Goal: Information Seeking & Learning: Check status

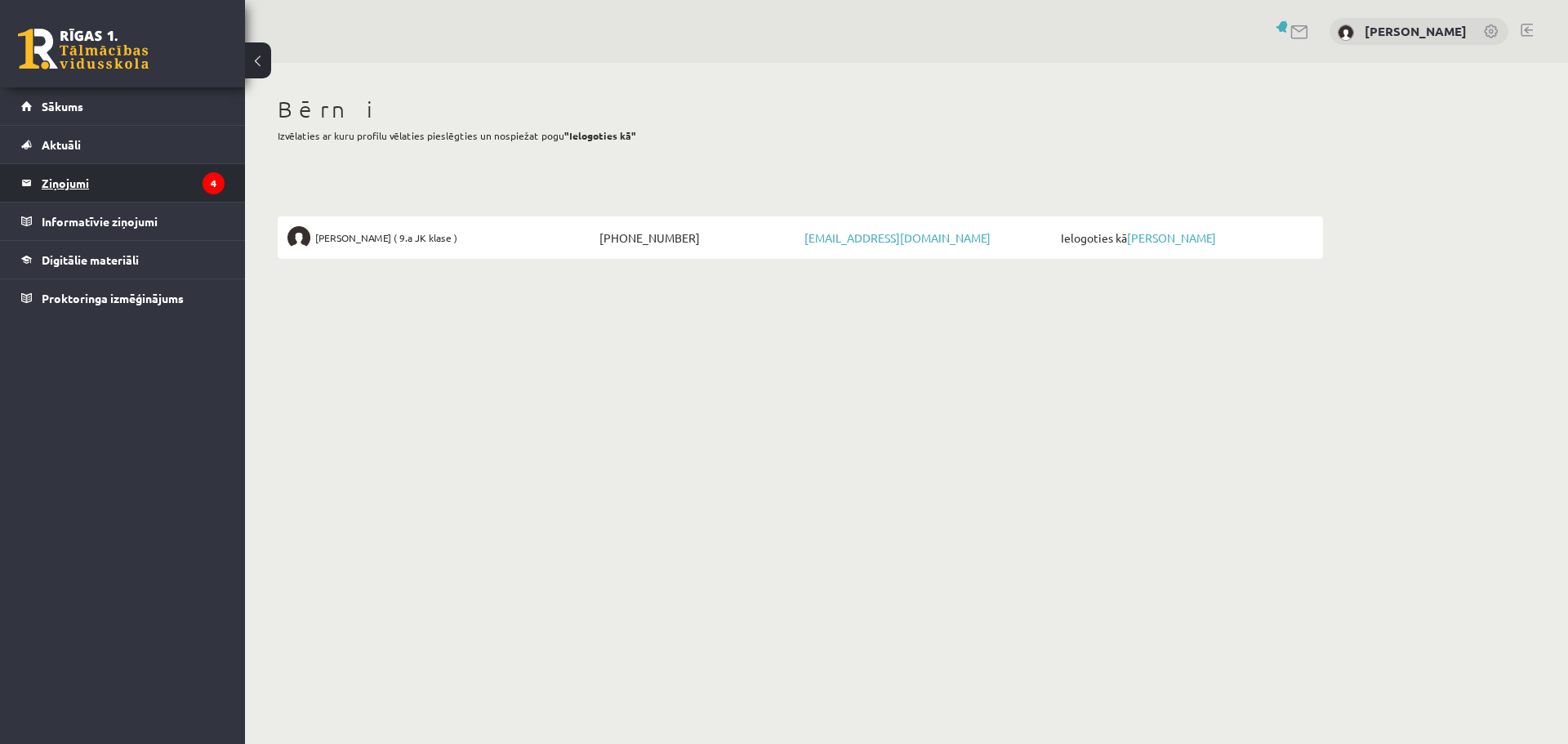
click at [70, 179] on legend "Ziņojumi 4" at bounding box center [133, 183] width 183 height 38
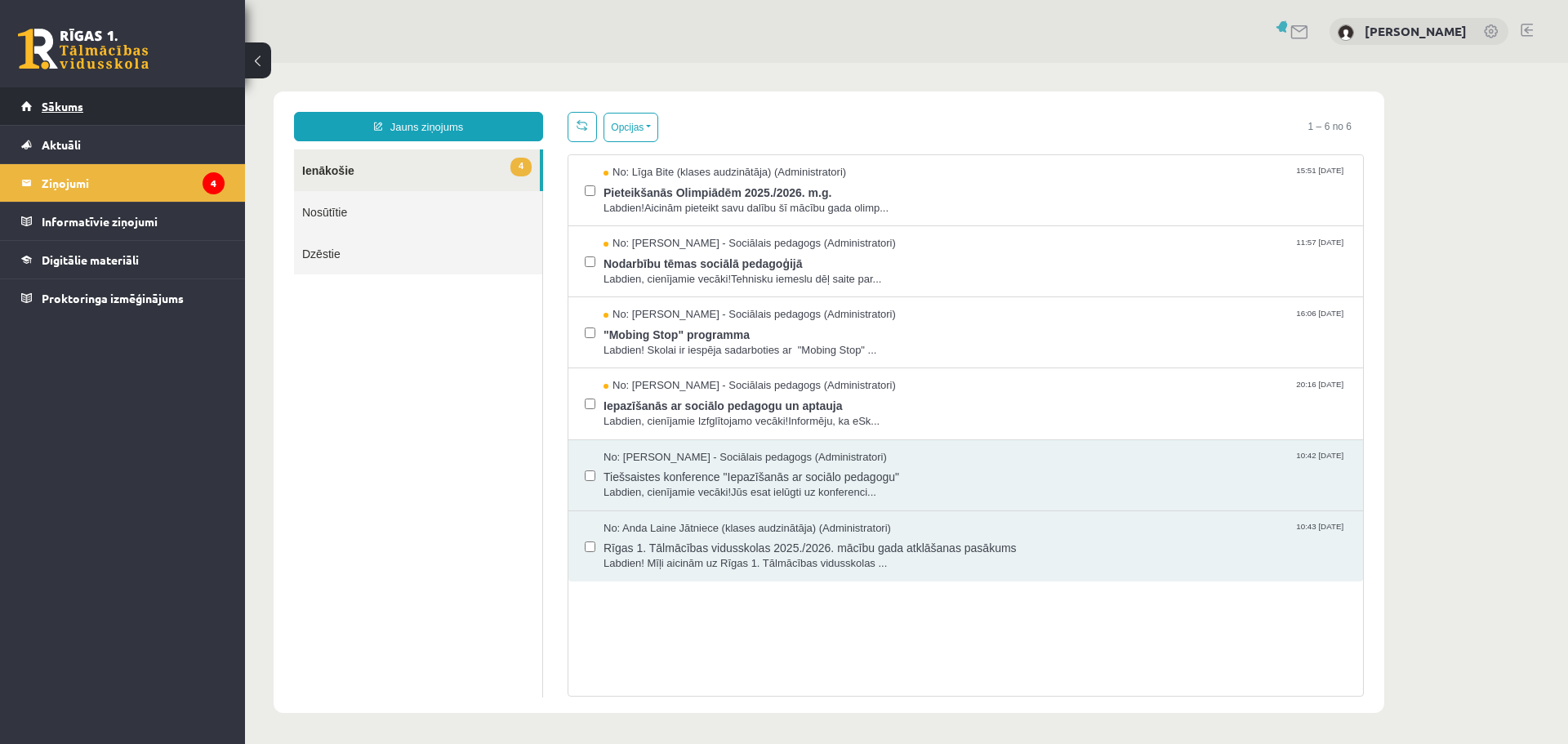
click at [50, 106] on span "Sākums" at bounding box center [63, 106] width 42 height 15
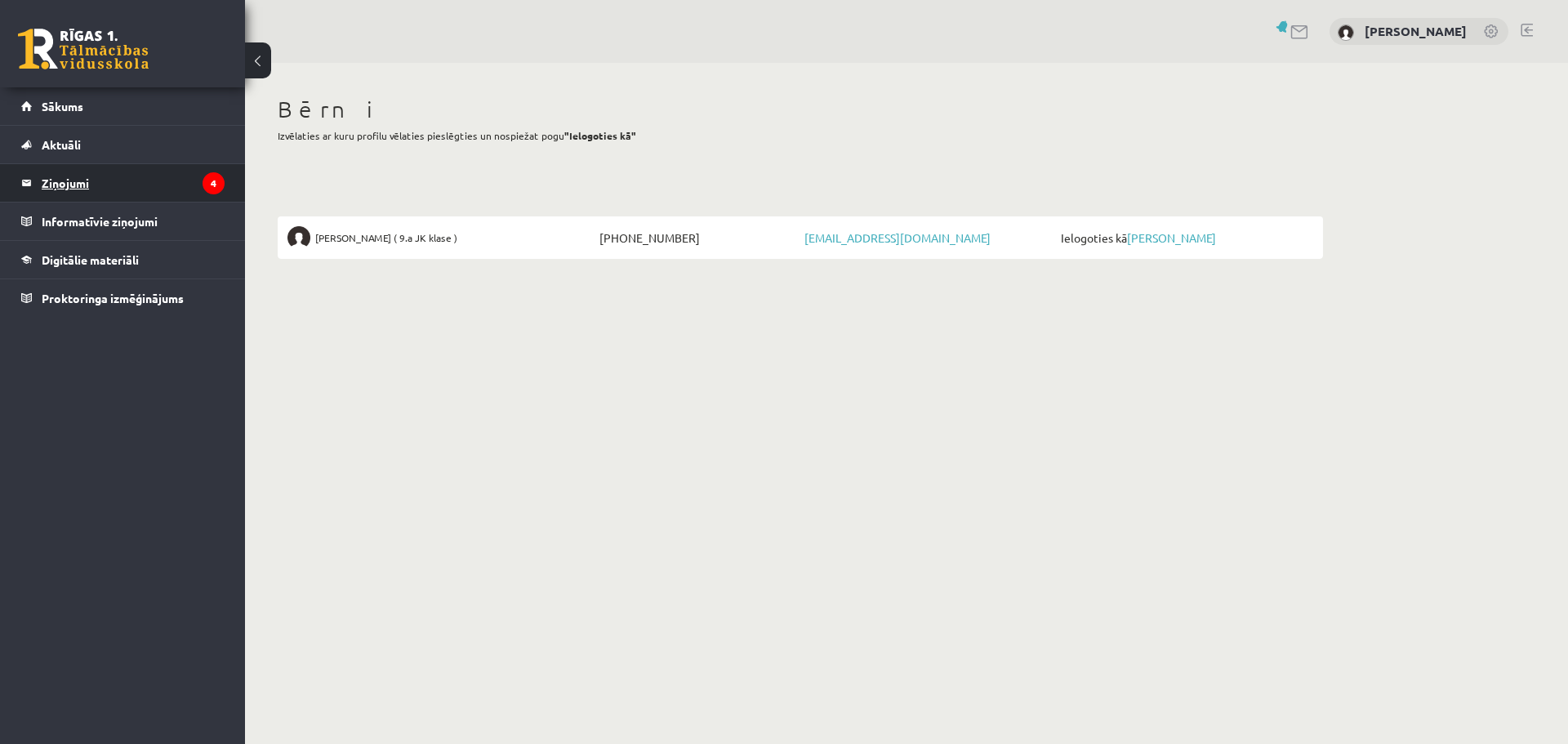
click at [71, 181] on legend "Ziņojumi 4" at bounding box center [133, 183] width 183 height 38
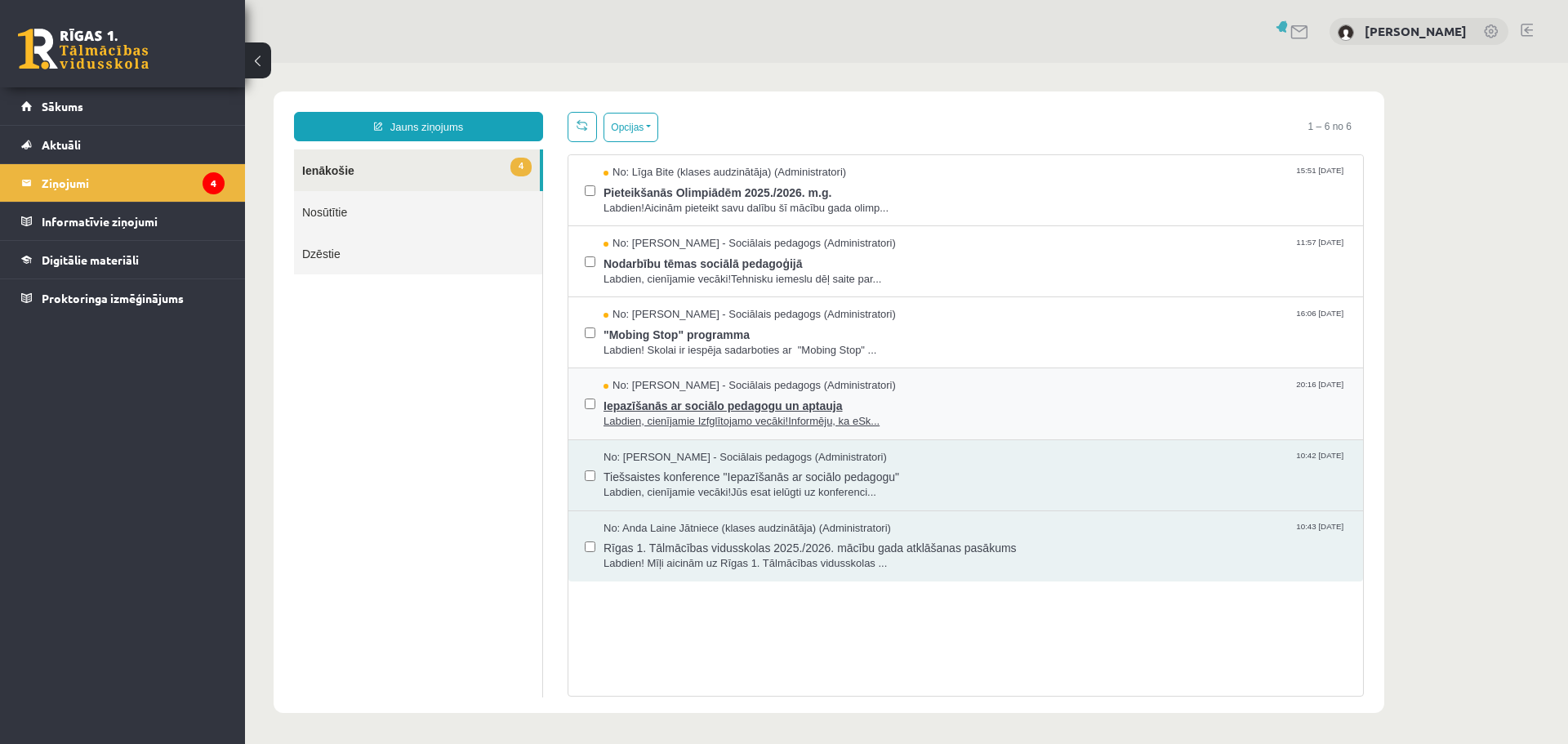
click at [722, 400] on span "Iepazīšanās ar sociālo pedagogu un aptauja" at bounding box center [975, 404] width 743 height 20
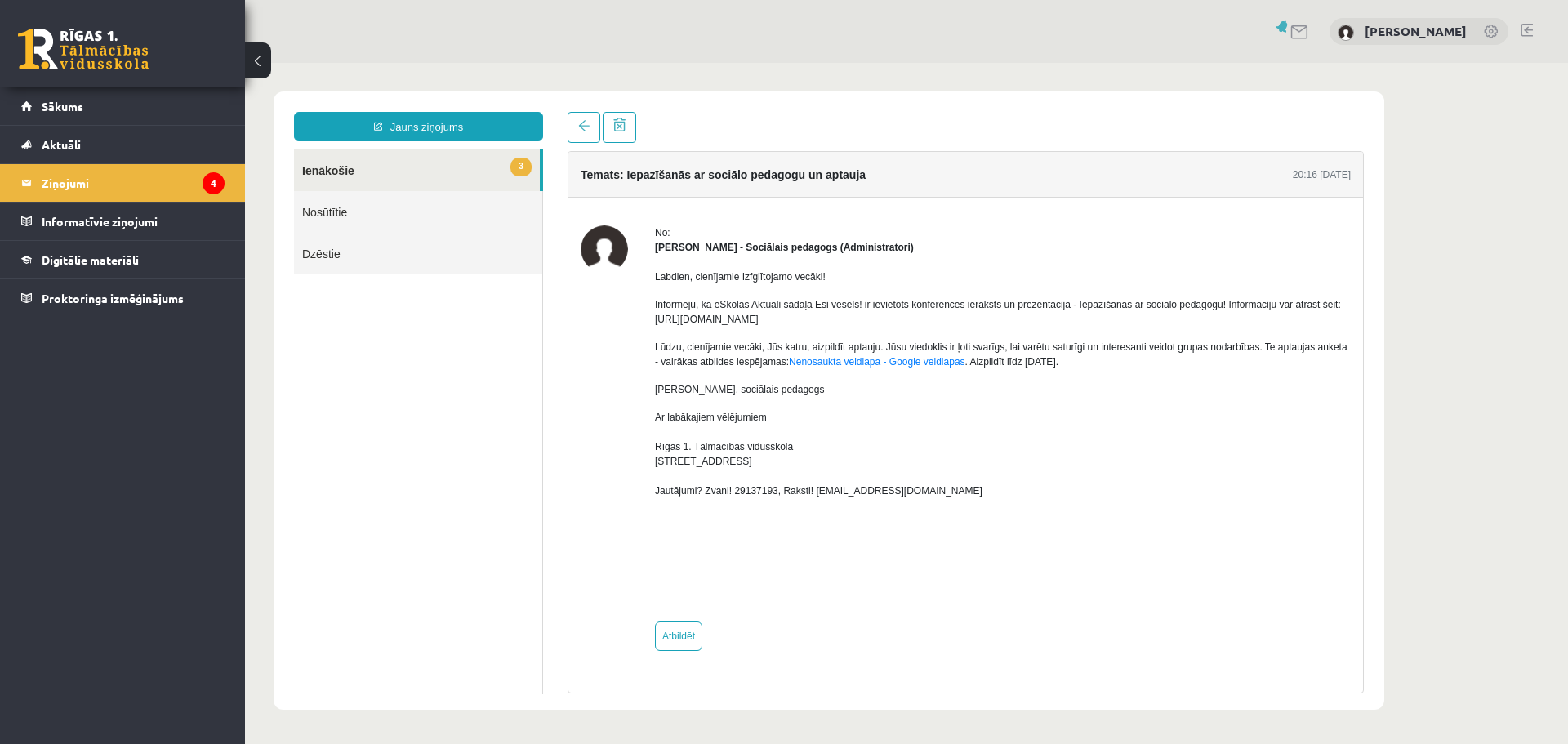
click at [325, 160] on link "3 Ienākošie" at bounding box center [416, 171] width 246 height 42
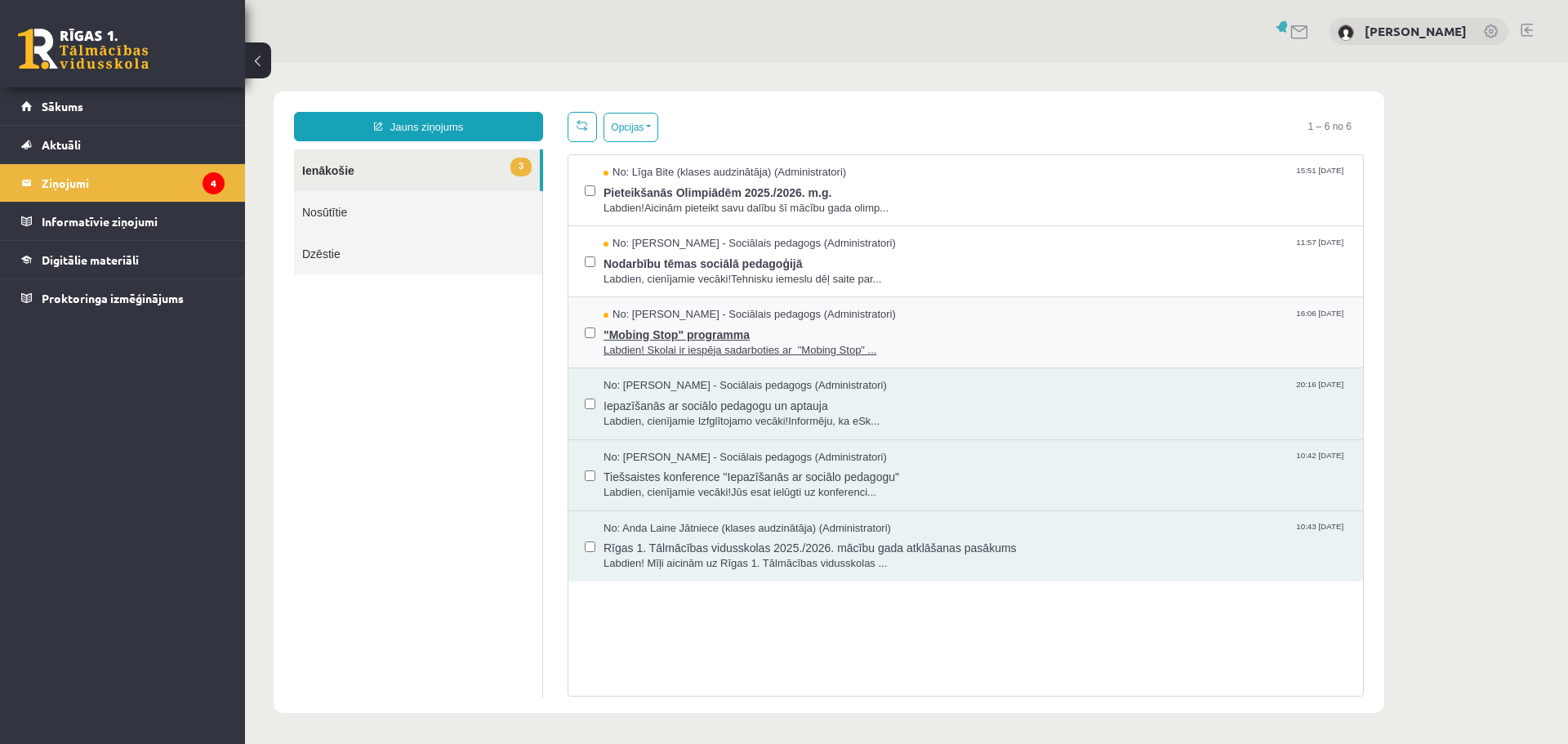
click at [738, 340] on span ""Mobing Stop" programma" at bounding box center [975, 333] width 743 height 20
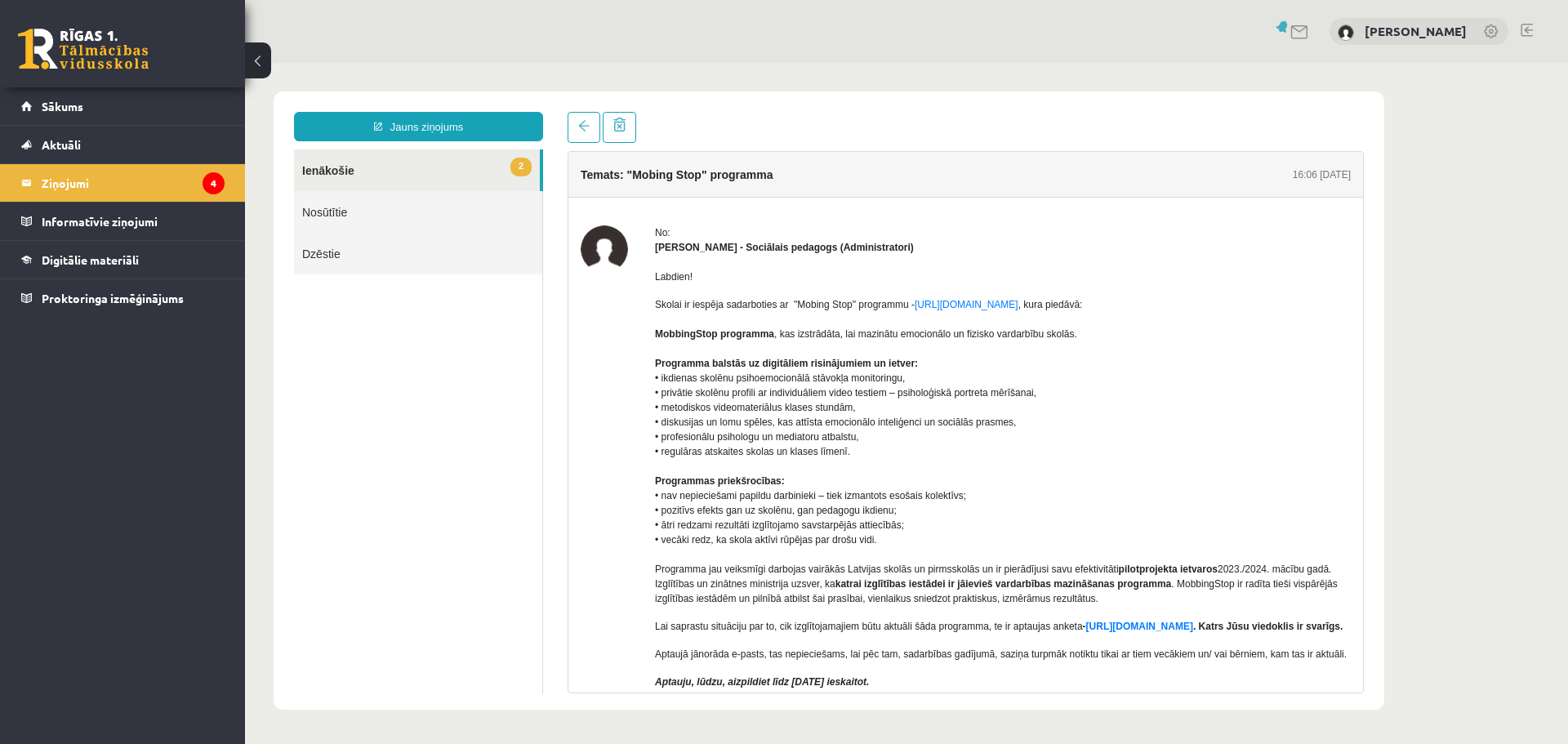
click at [331, 162] on link "2 Ienākošie" at bounding box center [416, 171] width 246 height 42
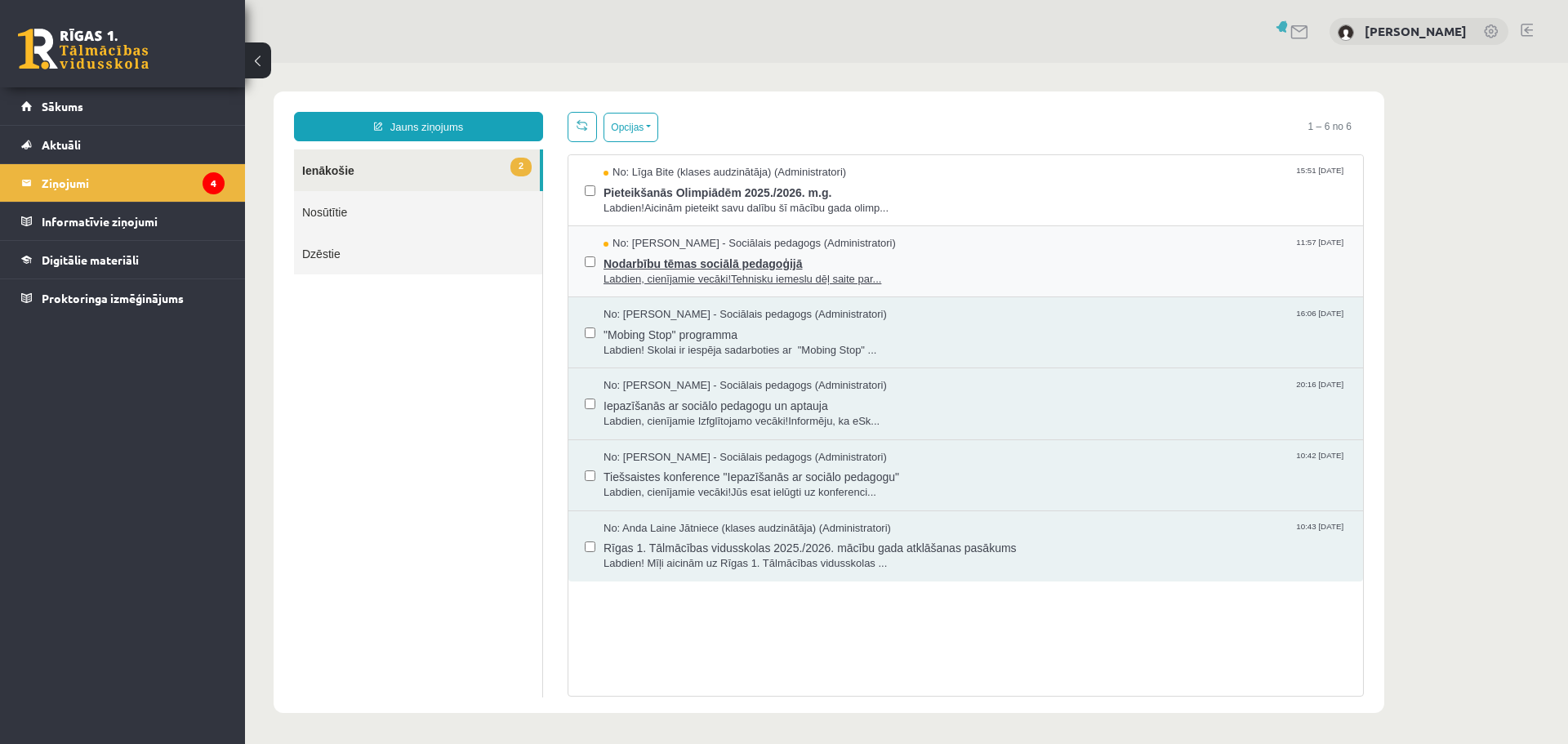
click at [687, 266] on span "Nodarbību tēmas sociālā pedagoģijā" at bounding box center [975, 261] width 743 height 20
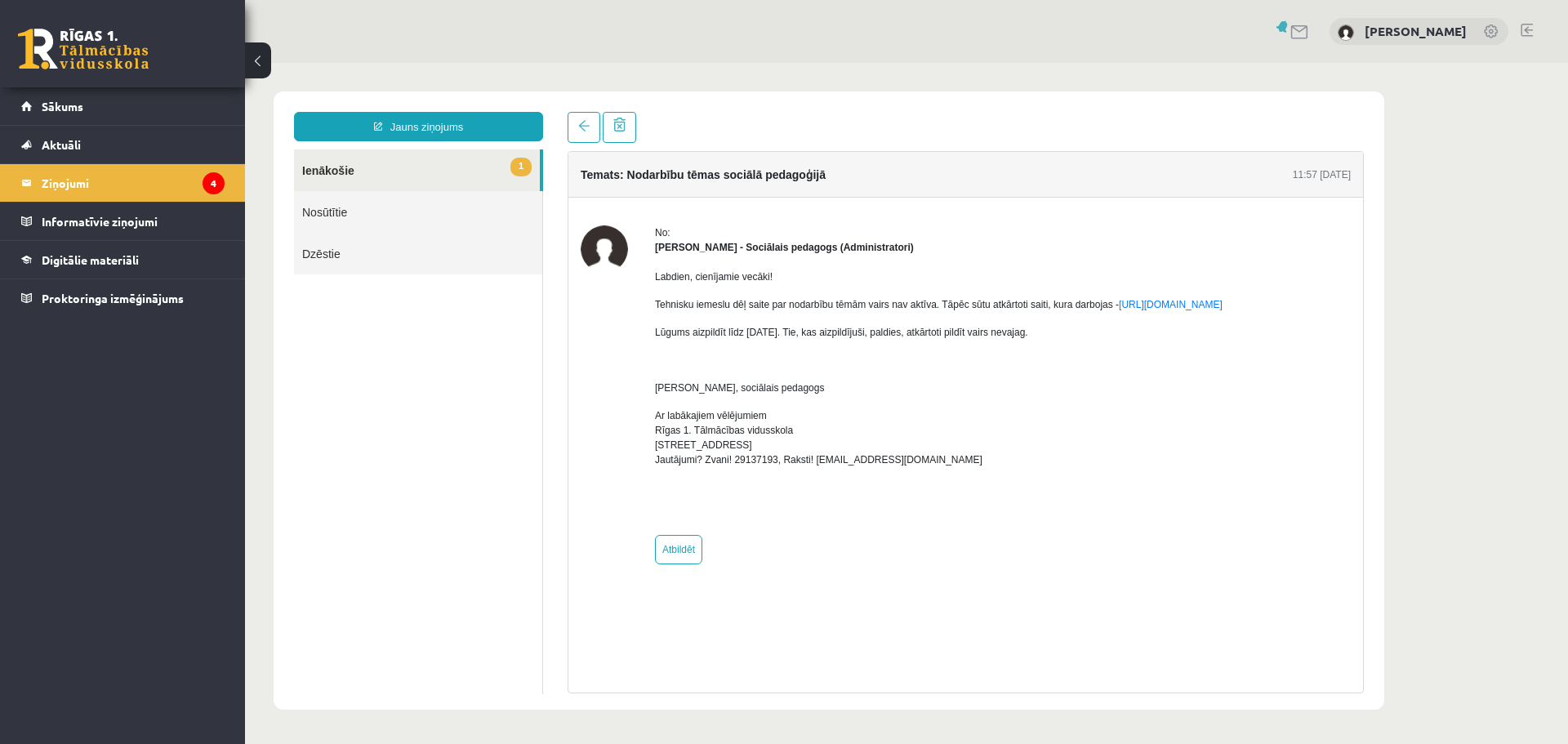
click at [344, 170] on link "1 Ienākošie" at bounding box center [416, 171] width 246 height 42
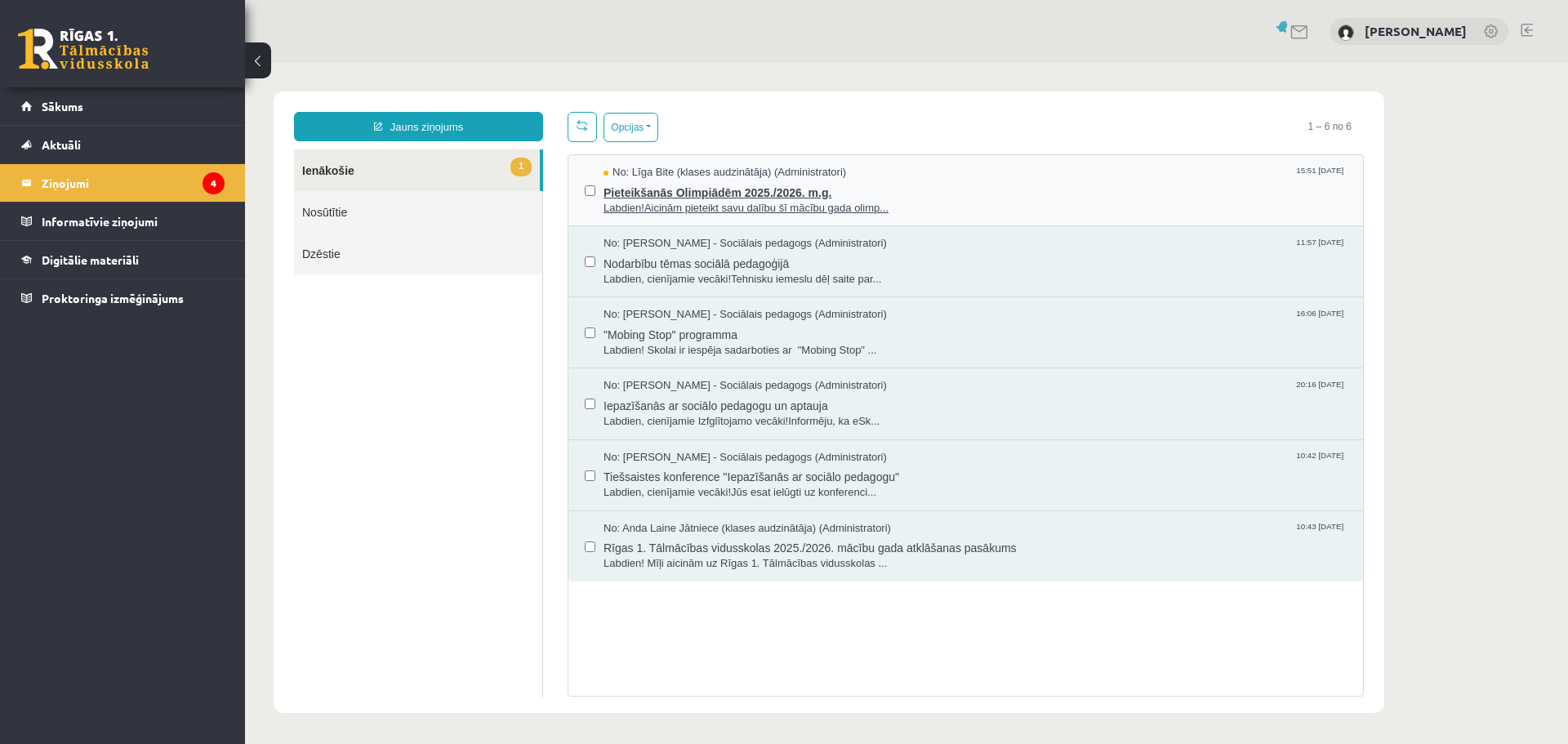
click at [699, 189] on span "Pieteikšanās Olimpiādēm 2025./2026. m.g." at bounding box center [975, 190] width 743 height 20
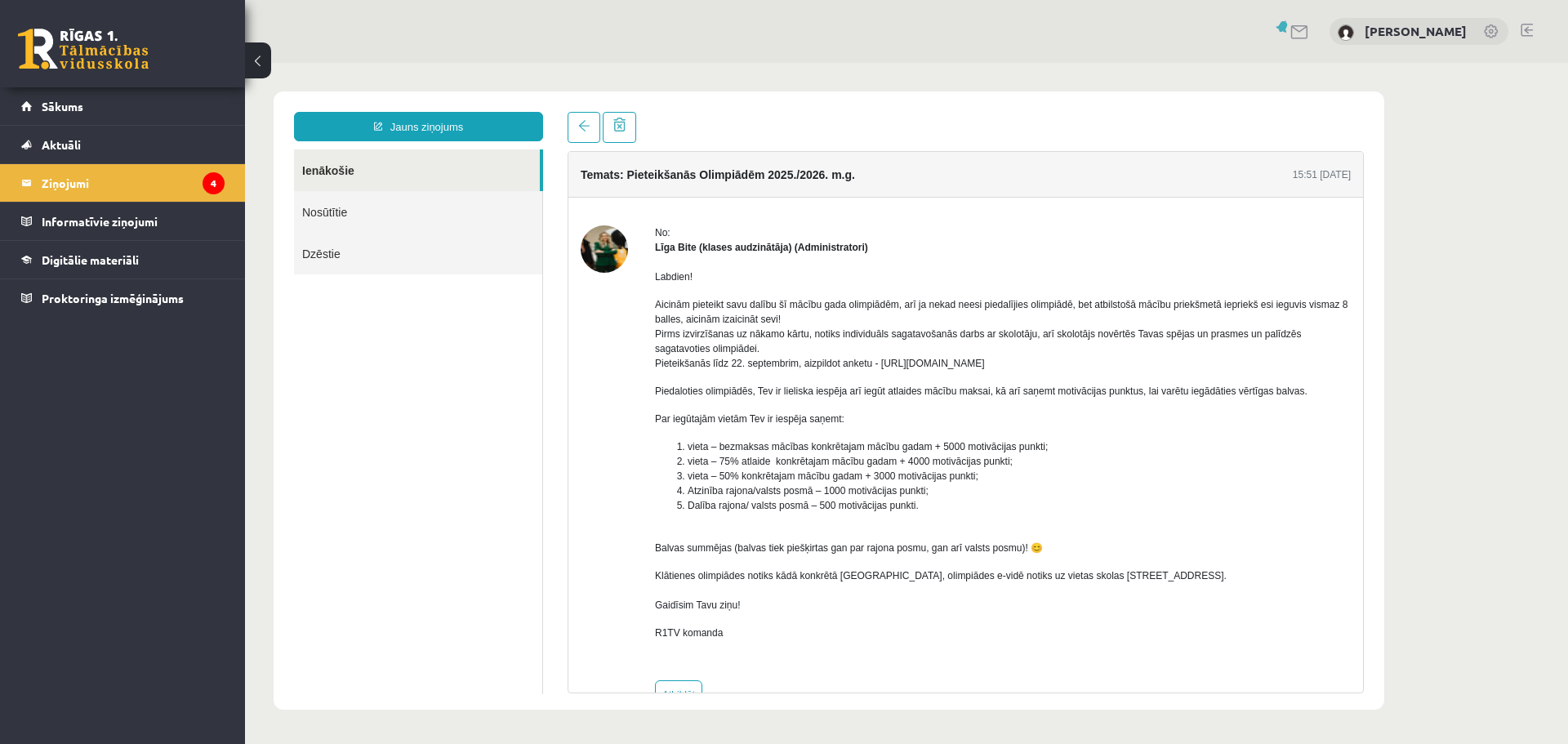
click at [326, 163] on link "Ienākošie" at bounding box center [416, 171] width 246 height 42
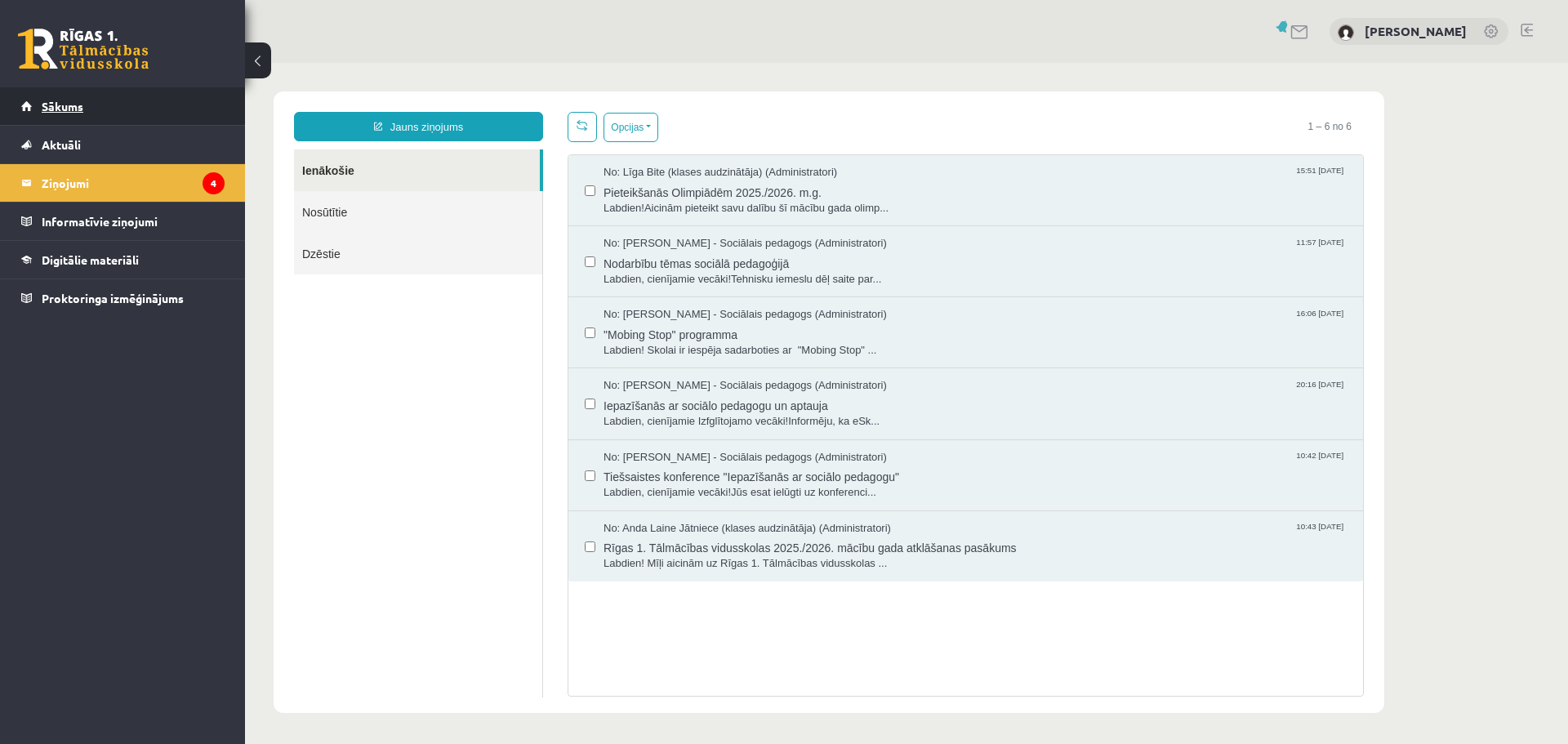
click at [51, 103] on span "Sākums" at bounding box center [63, 106] width 42 height 15
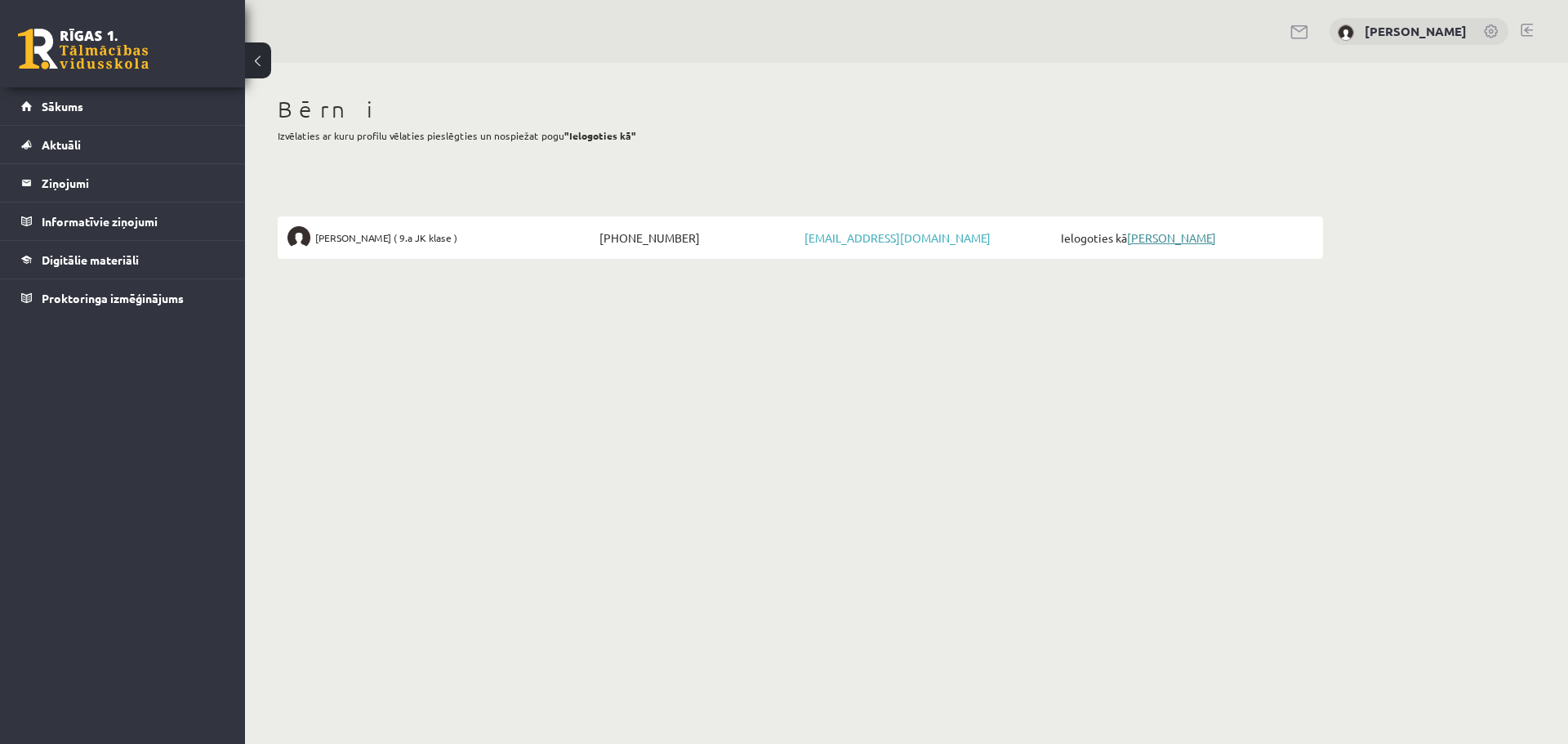
click at [1160, 238] on link "[PERSON_NAME]" at bounding box center [1172, 237] width 89 height 15
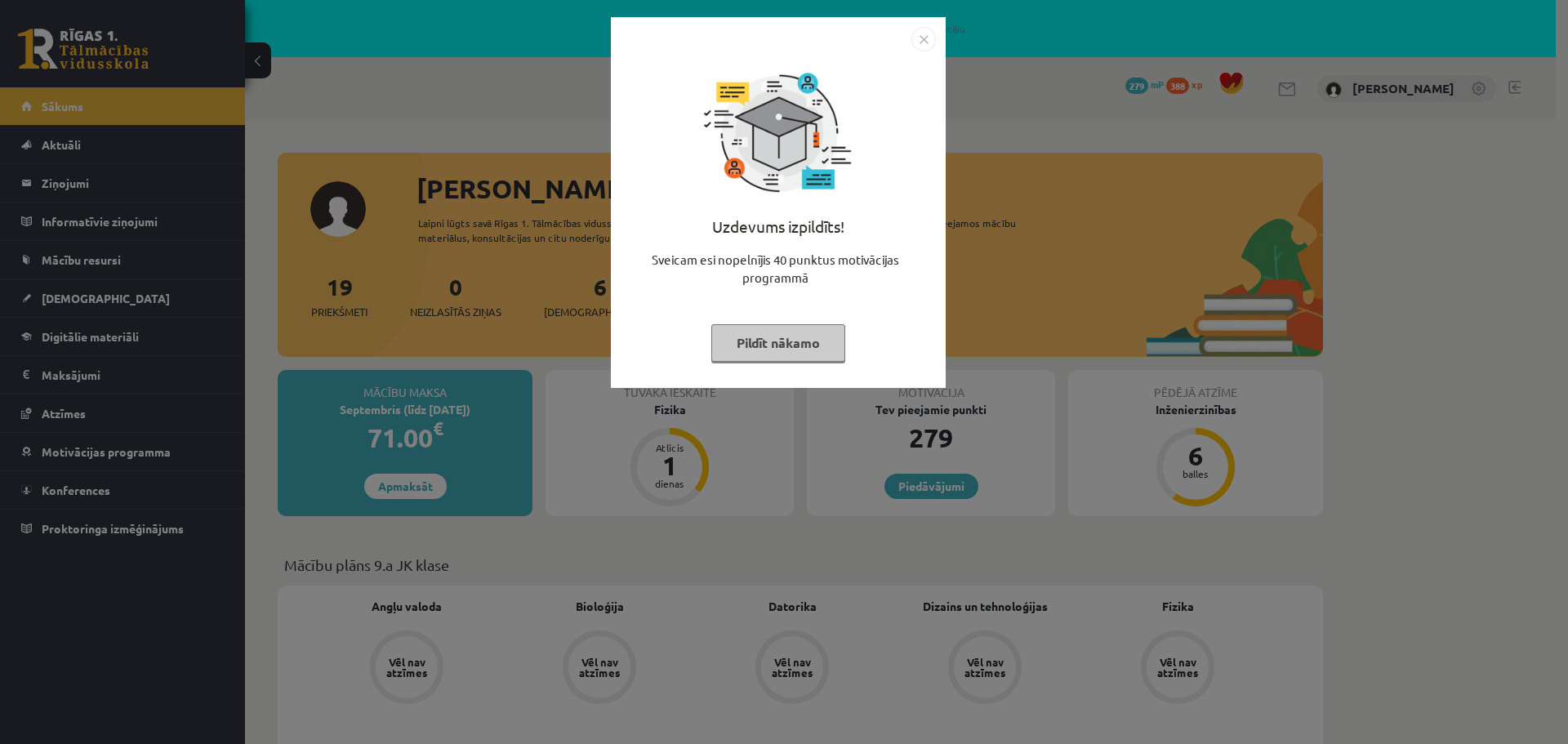
click at [784, 343] on button "Pildīt nākamo" at bounding box center [778, 343] width 134 height 38
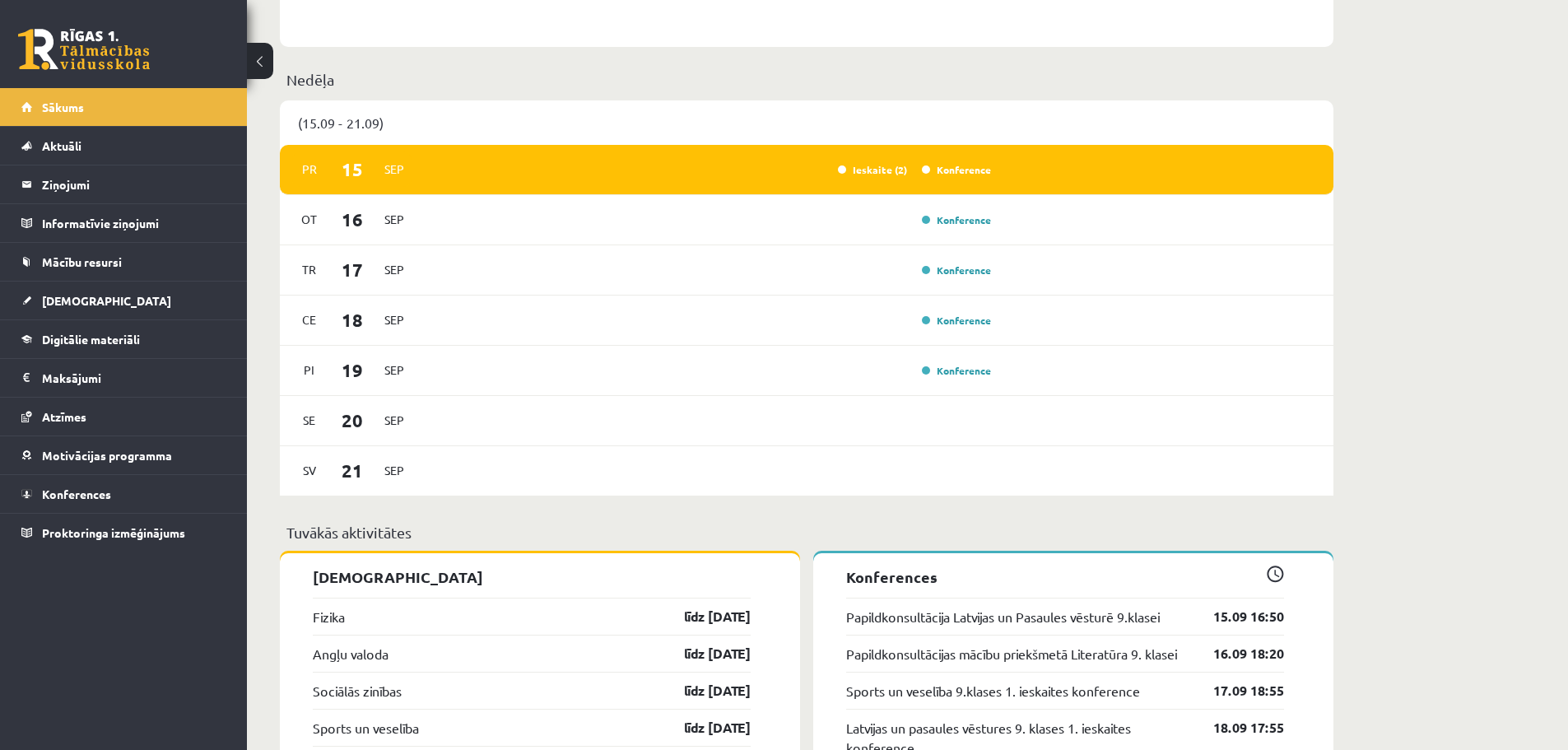
scroll to position [1153, 0]
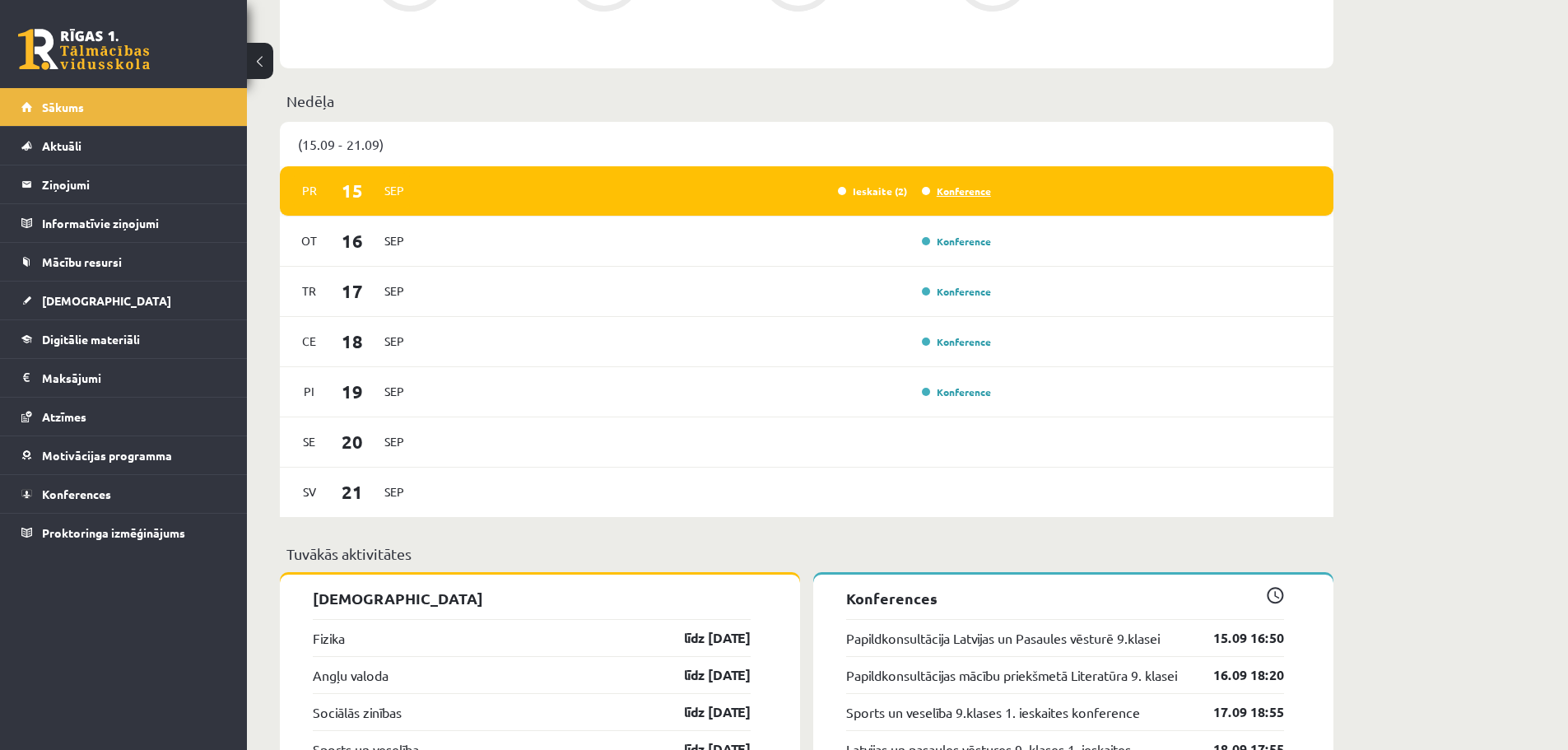
click at [948, 197] on link "Konference" at bounding box center [956, 191] width 69 height 13
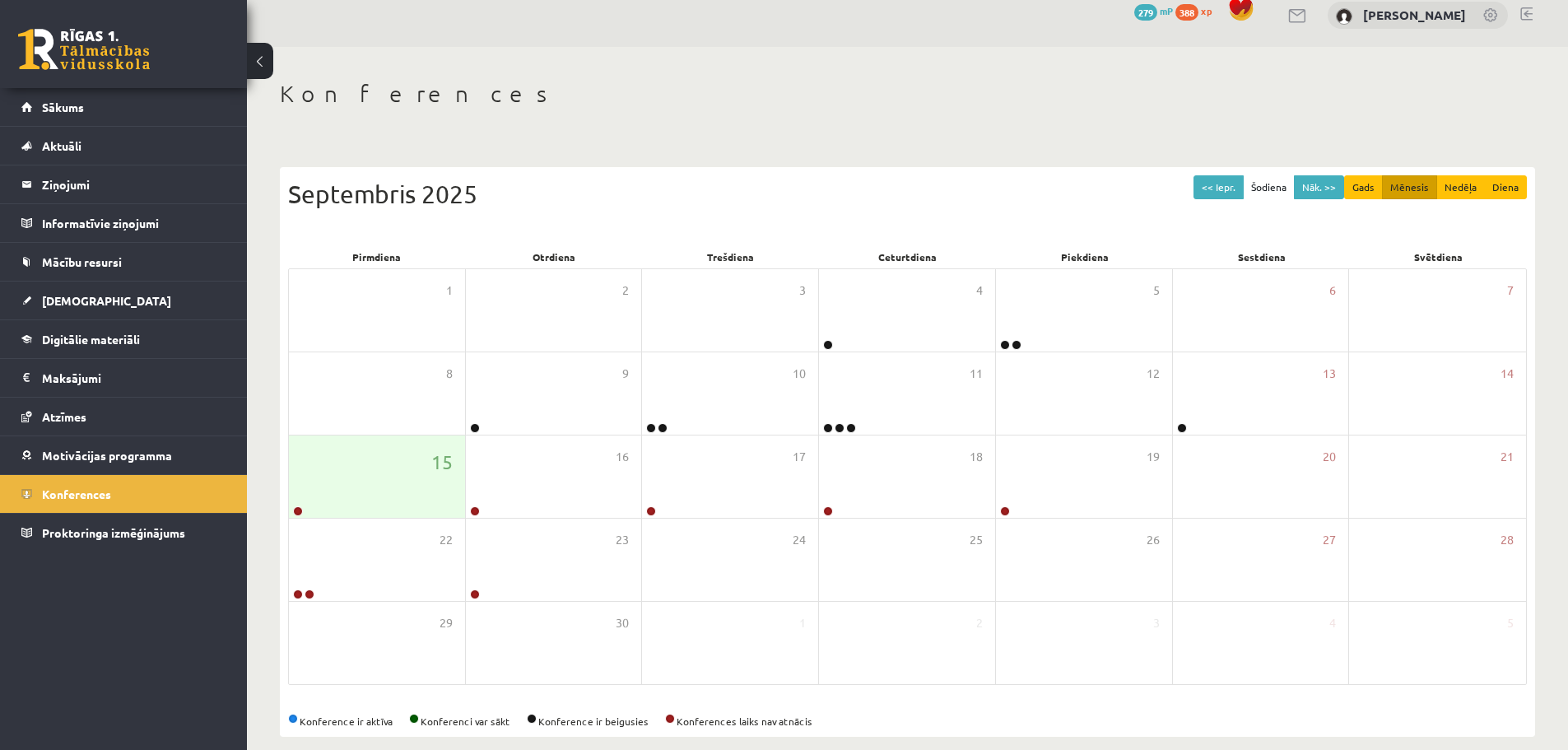
scroll to position [94, 0]
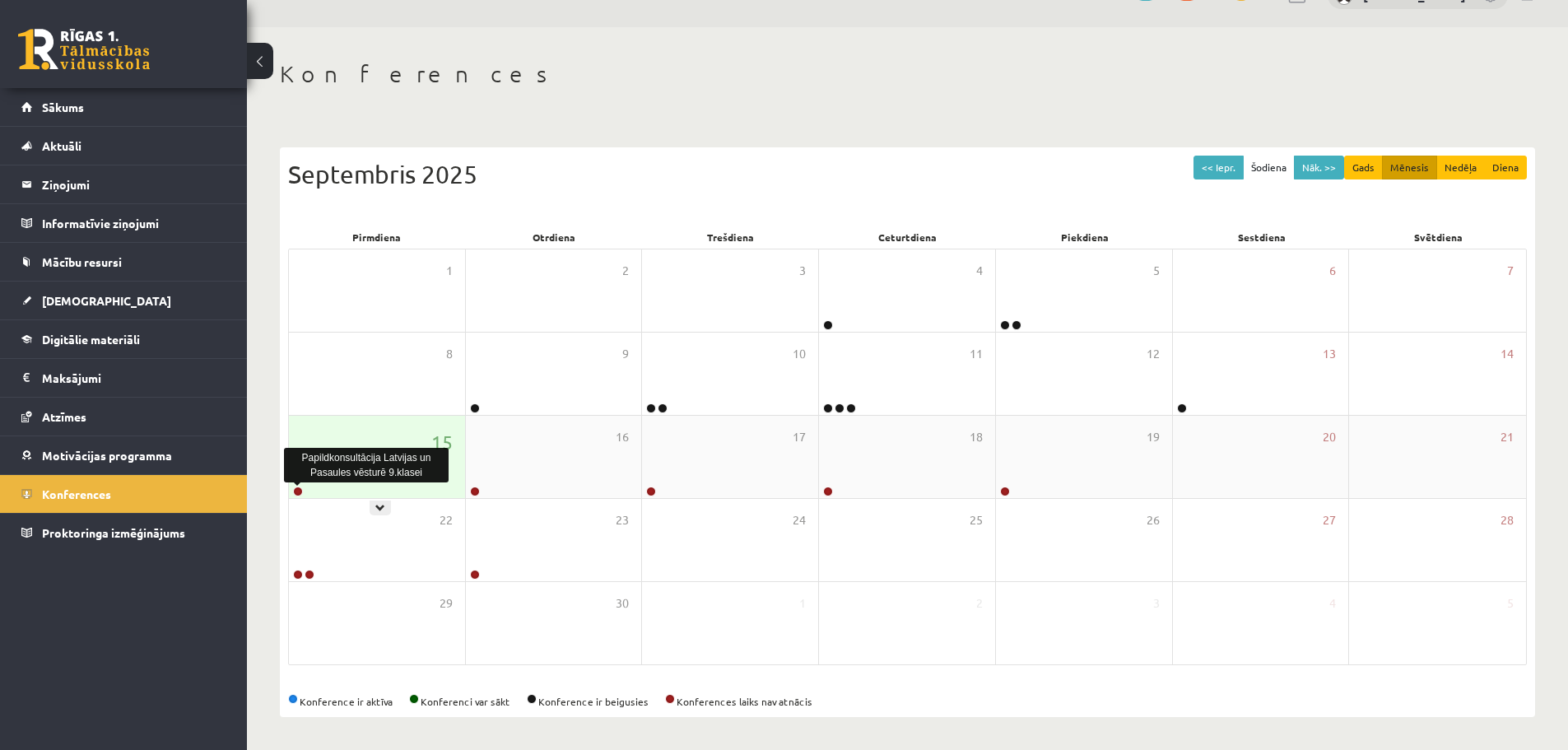
click at [295, 490] on link at bounding box center [297, 491] width 10 height 10
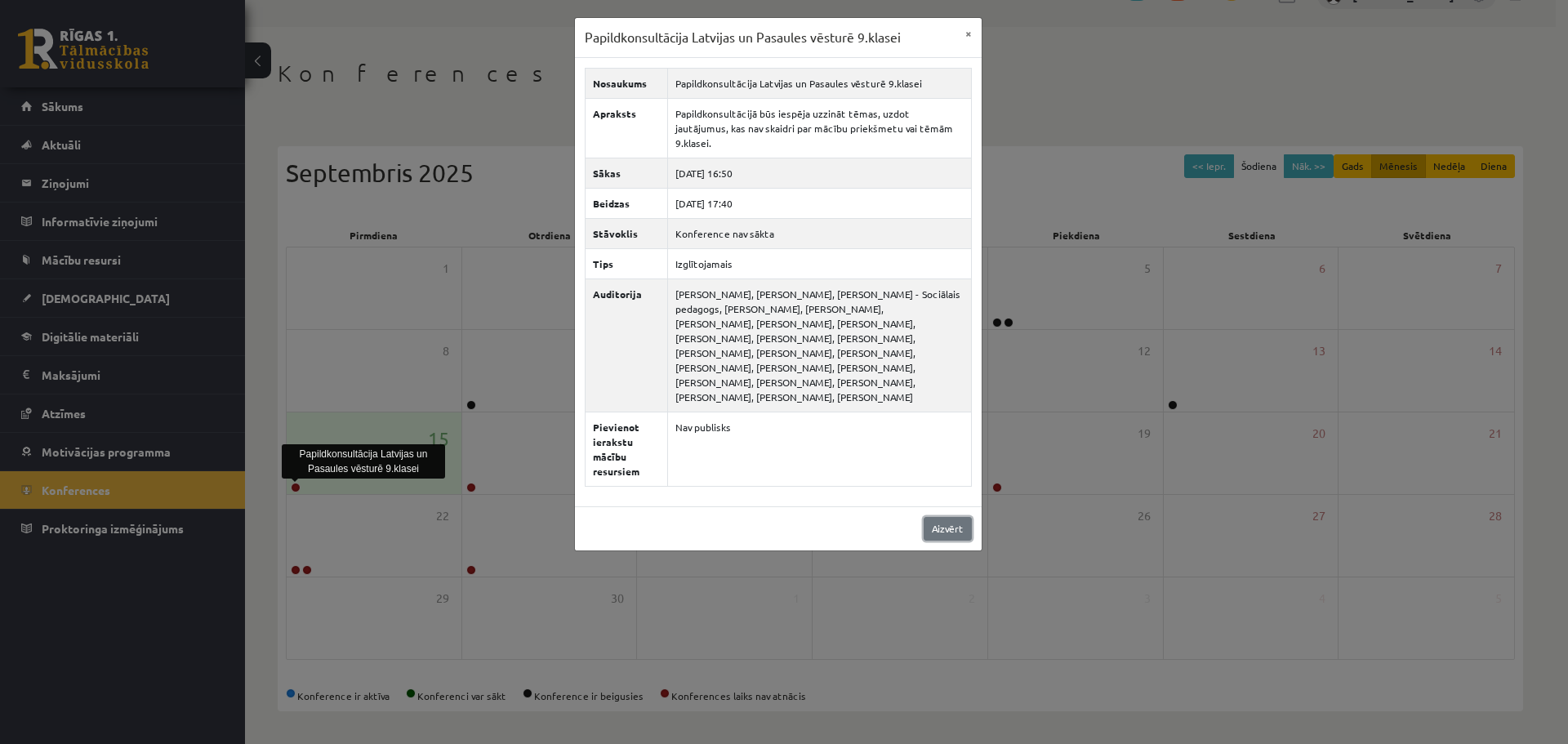
click at [951, 517] on link "Aizvērt" at bounding box center [948, 529] width 48 height 24
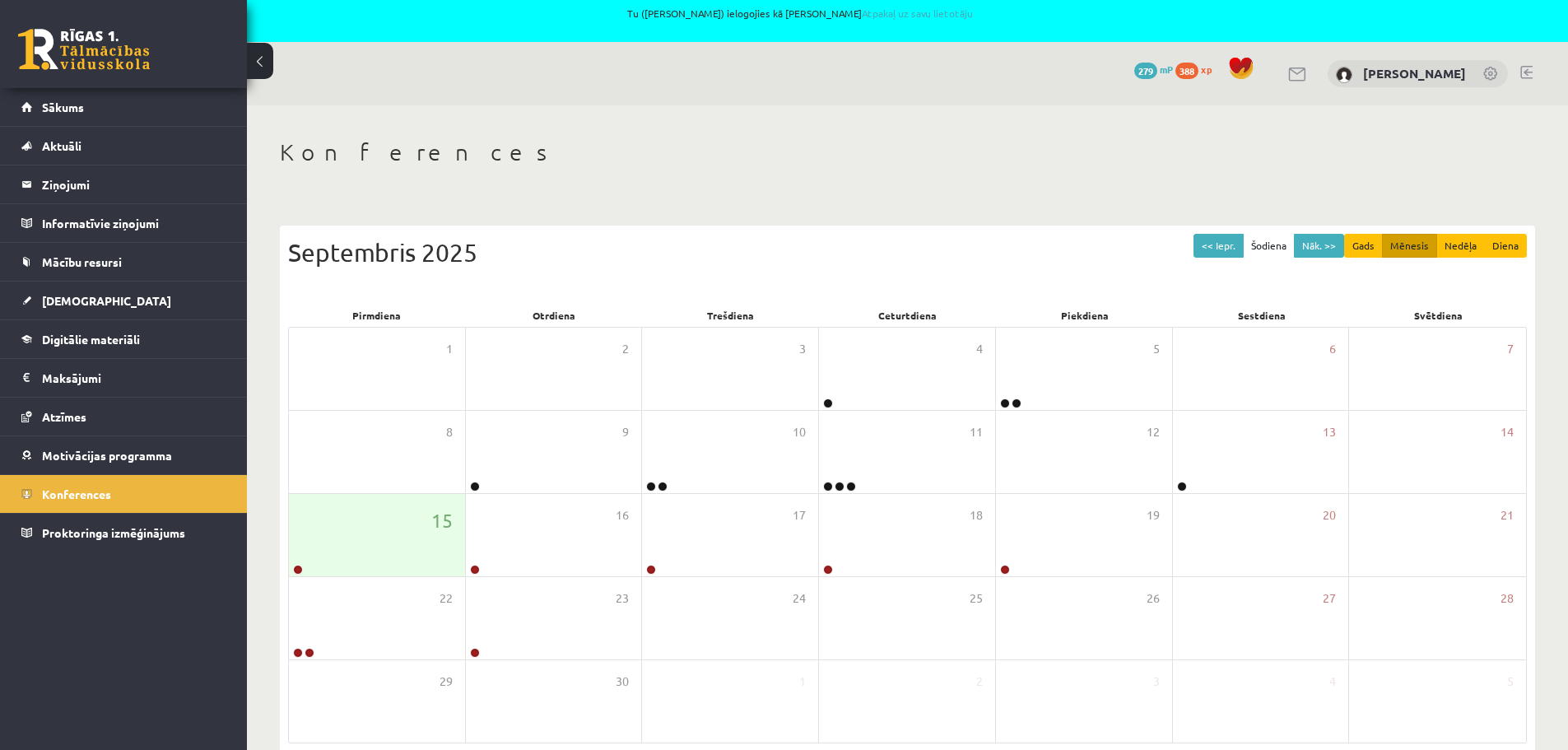
scroll to position [0, 0]
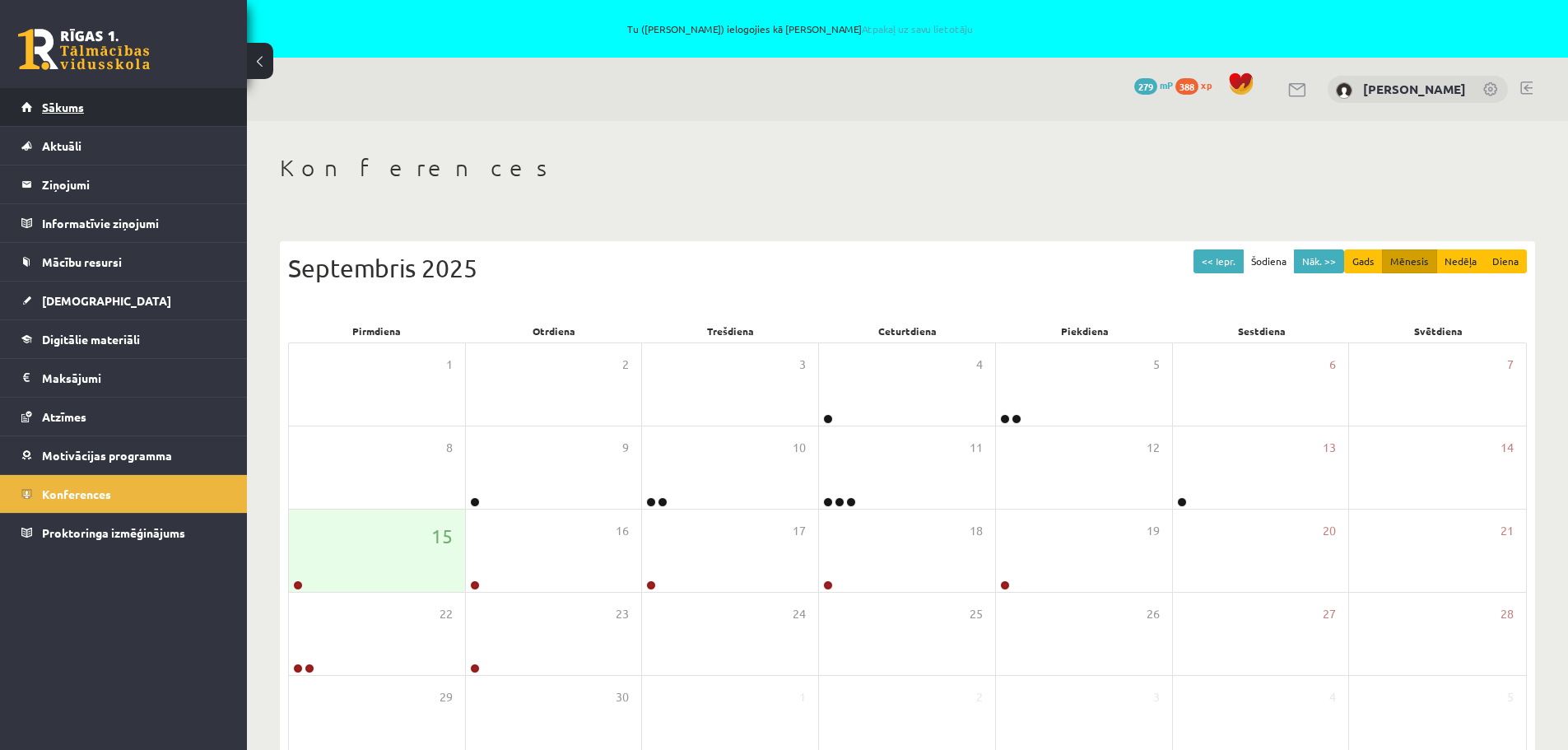
click at [36, 104] on link "Sākums" at bounding box center [123, 107] width 205 height 38
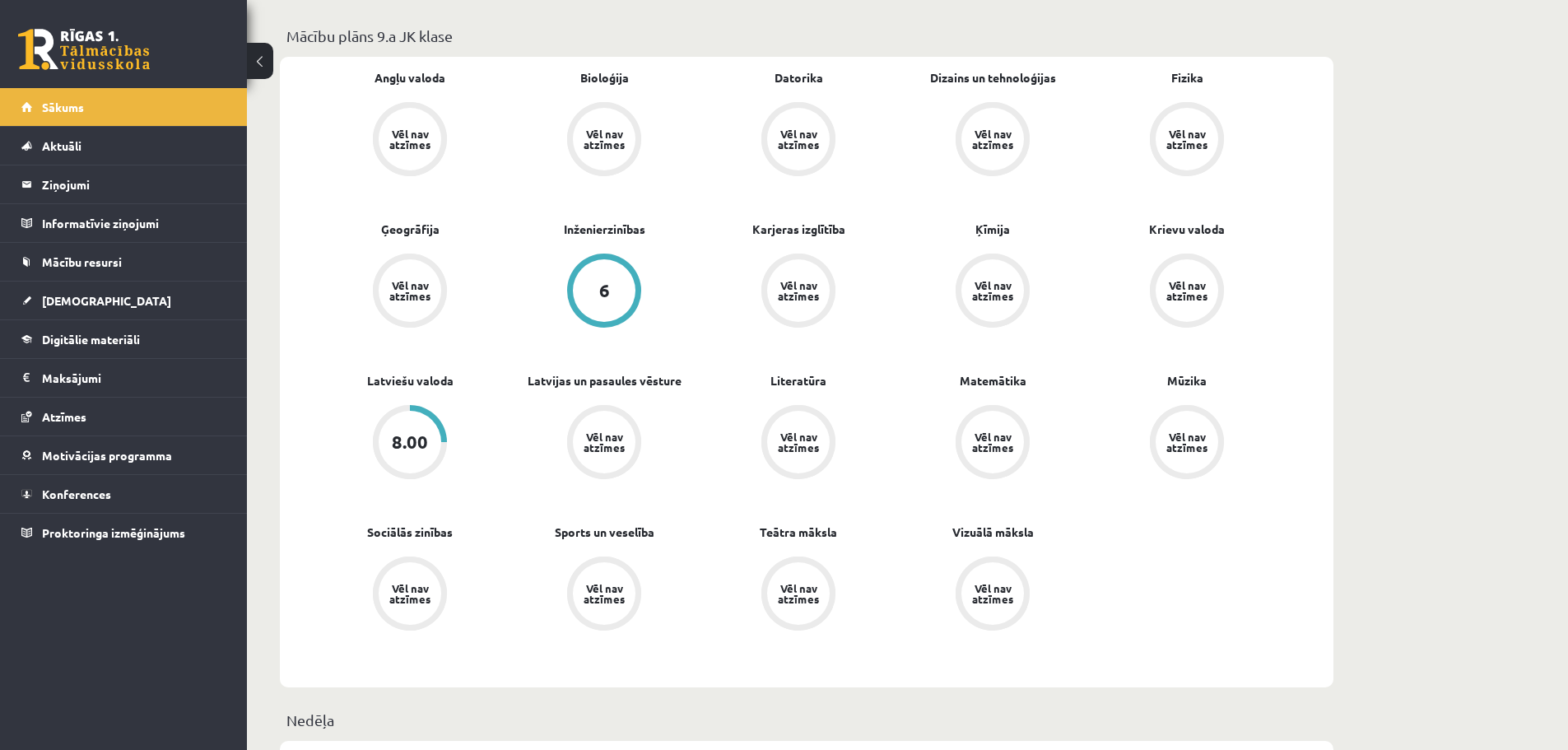
scroll to position [576, 0]
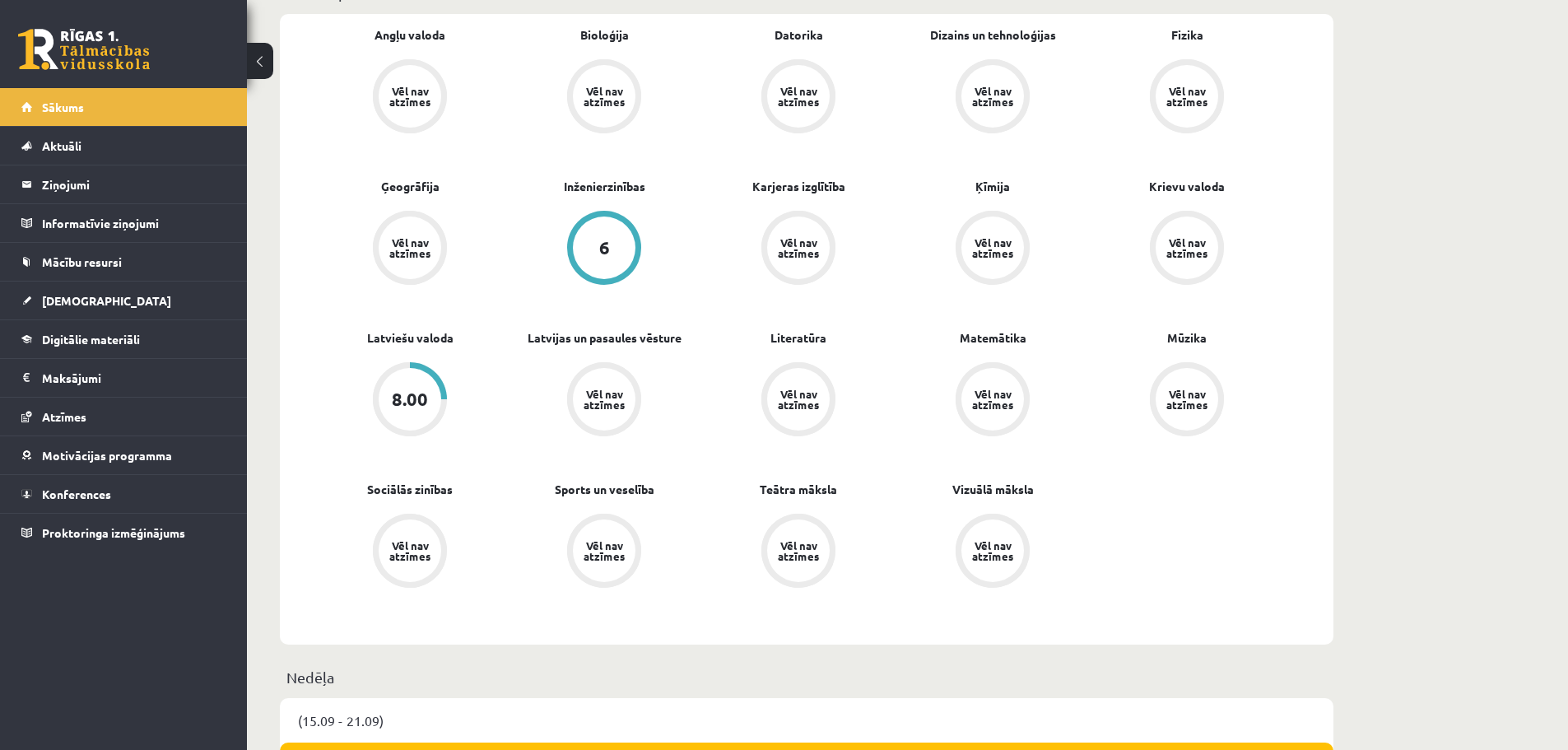
click at [409, 395] on div "8.00" at bounding box center [409, 399] width 36 height 19
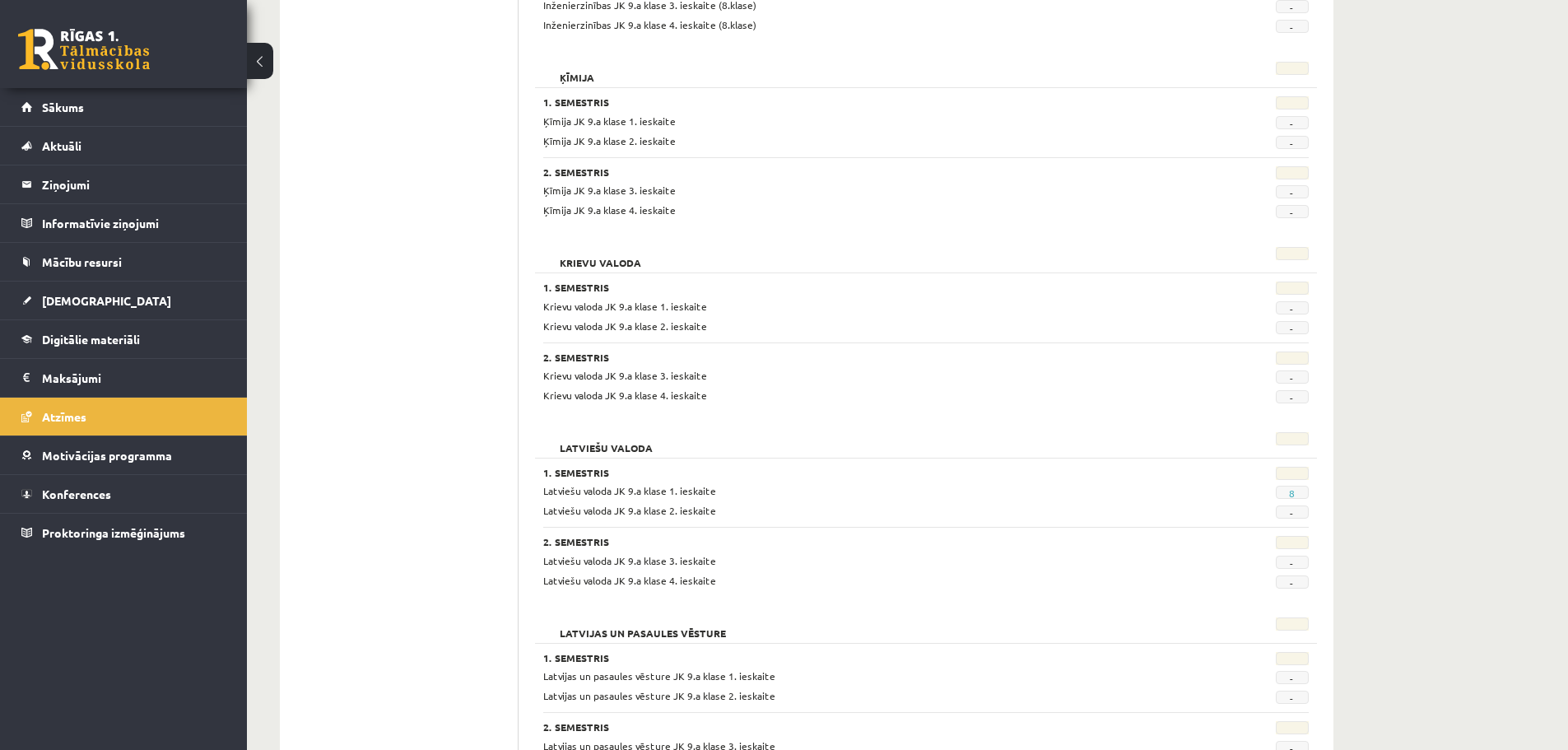
scroll to position [1564, 0]
click at [1292, 492] on link "8" at bounding box center [1292, 491] width 6 height 13
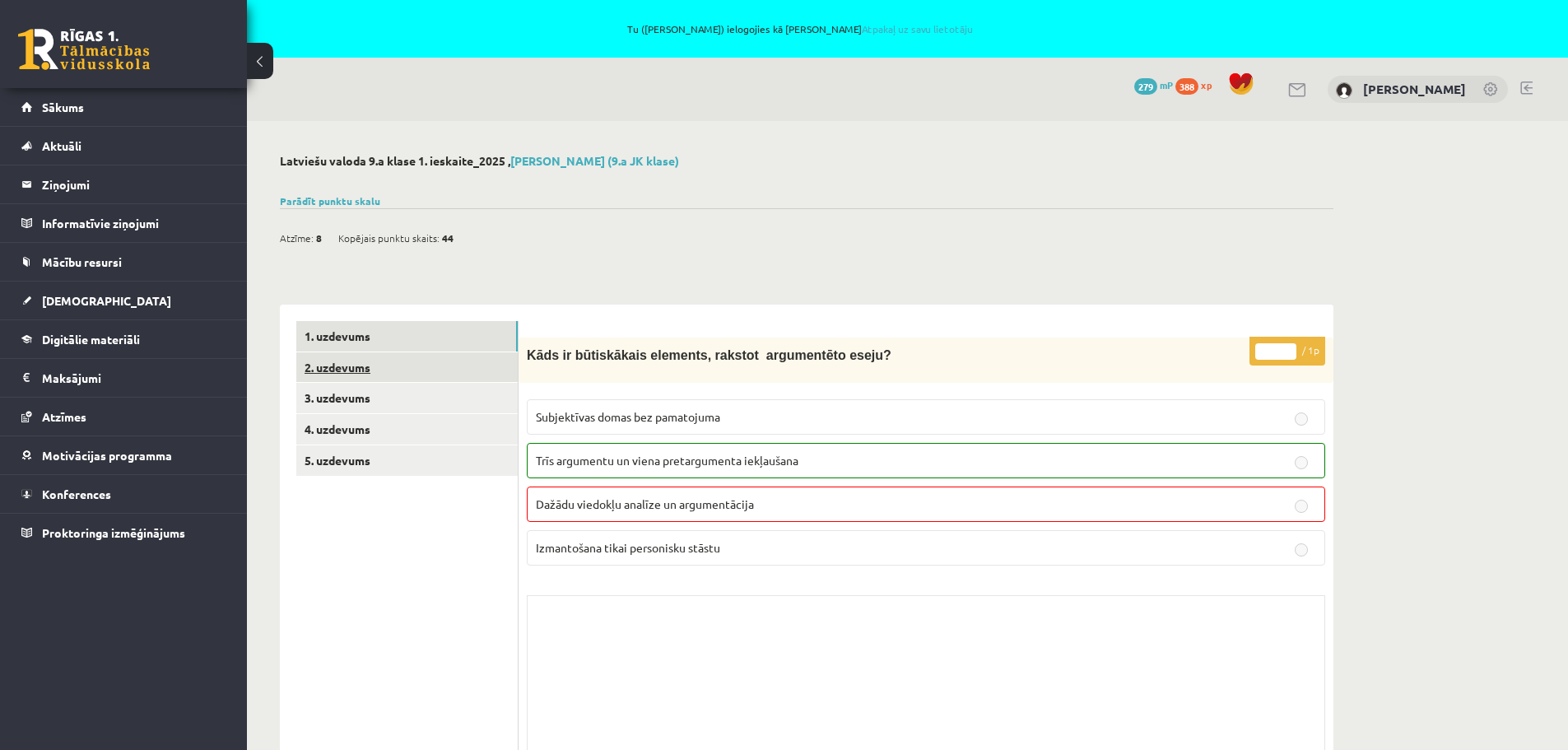
click at [354, 364] on link "2. uzdevums" at bounding box center [407, 367] width 221 height 31
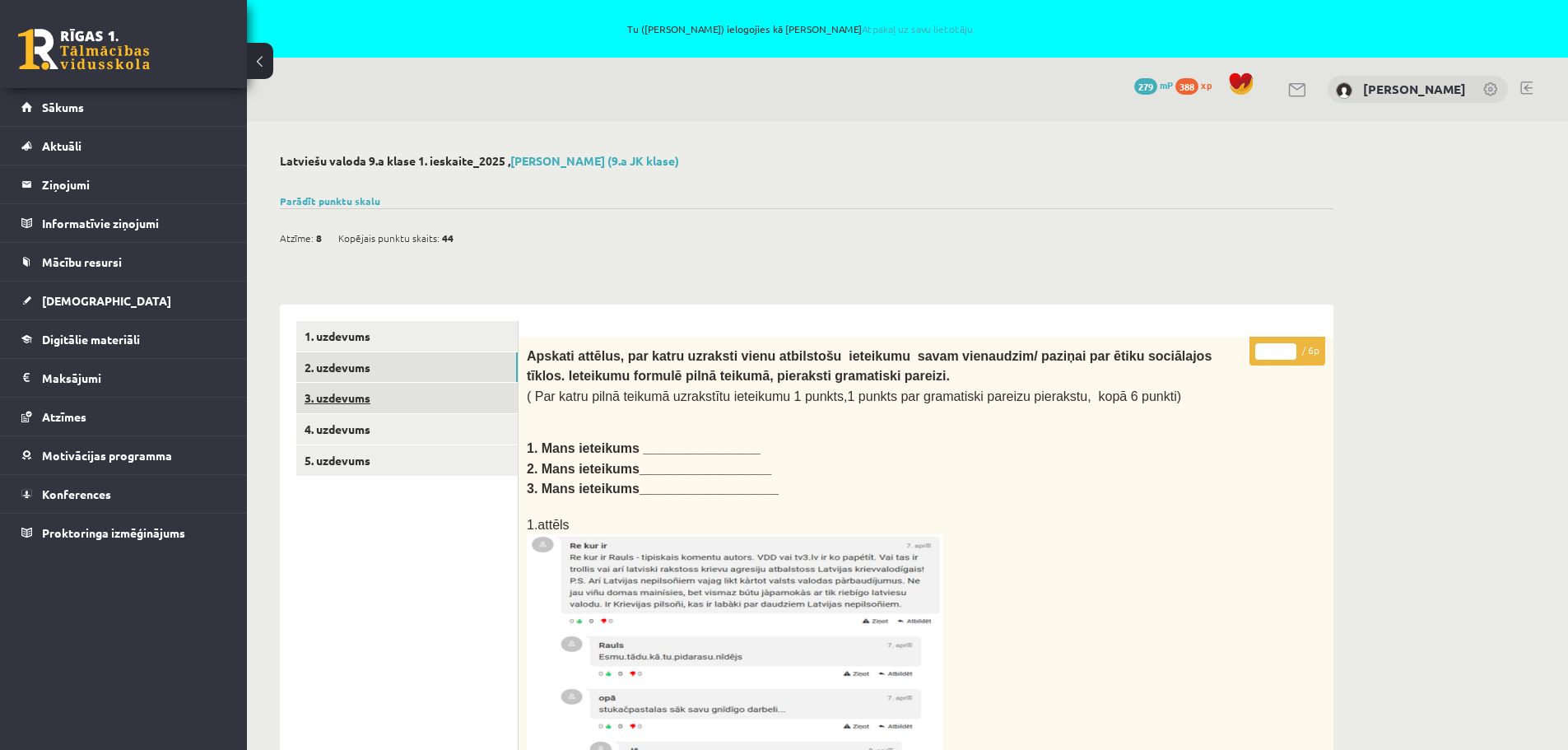
click at [346, 392] on link "3. uzdevums" at bounding box center [407, 398] width 221 height 31
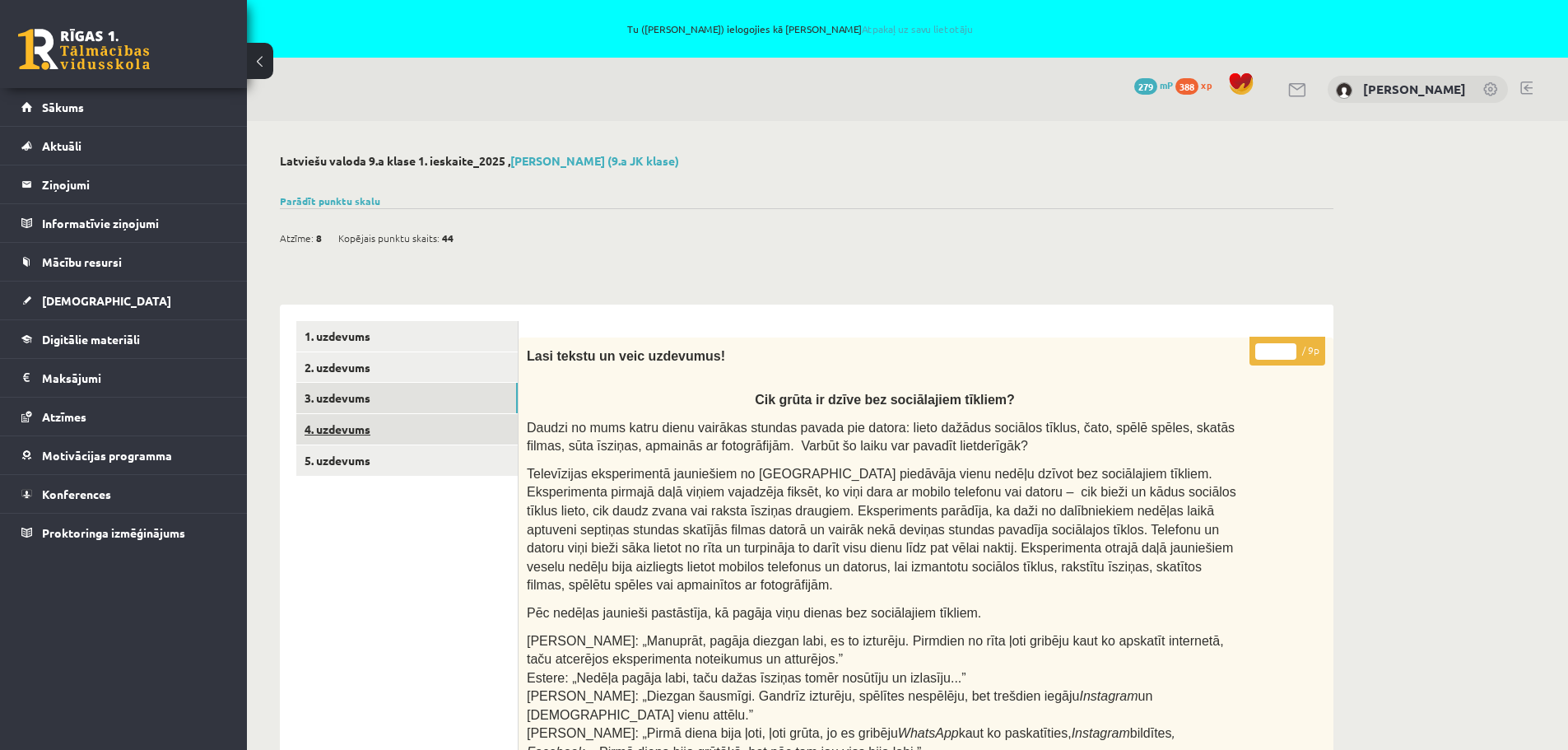
click at [341, 431] on link "4. uzdevums" at bounding box center [407, 430] width 221 height 31
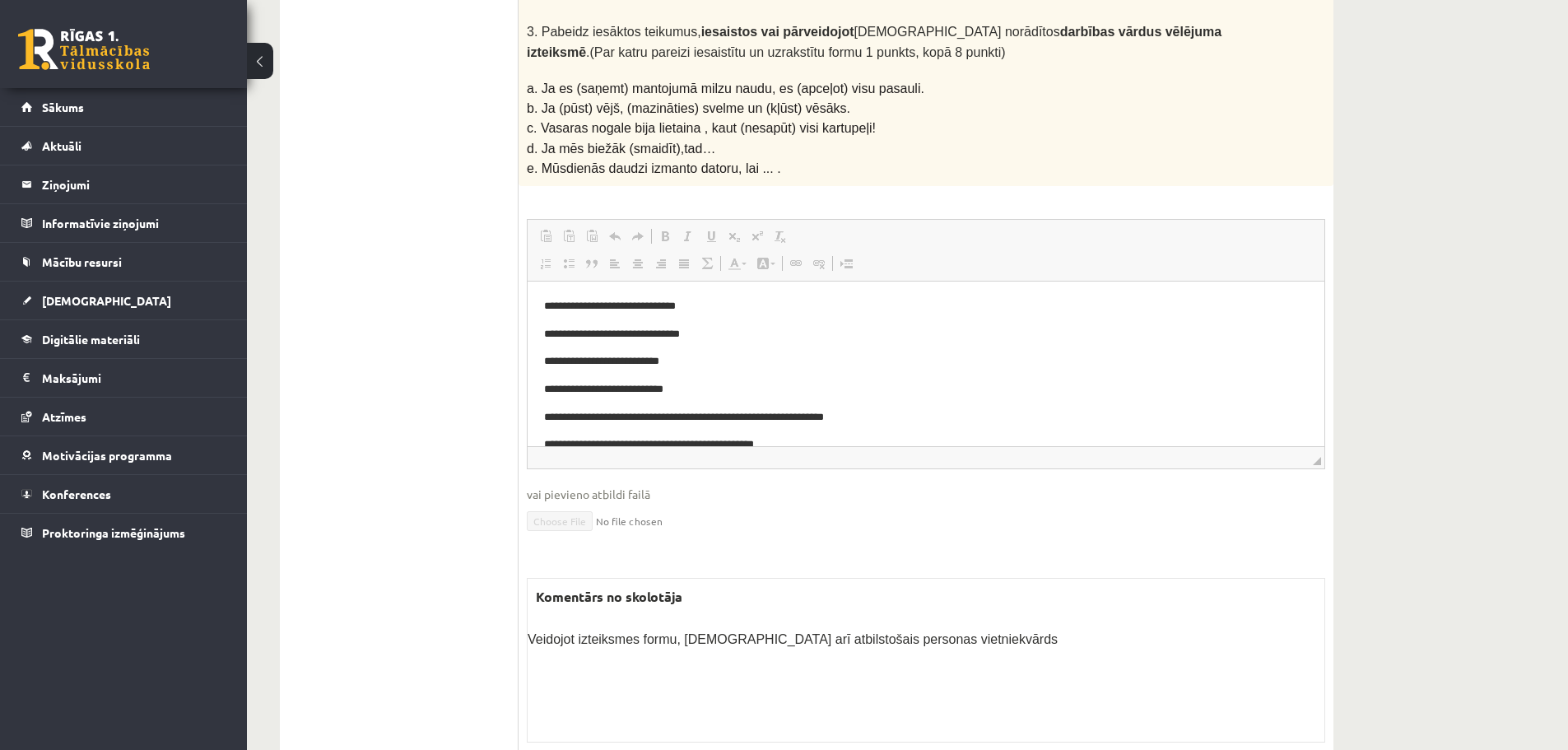
scroll to position [494, 0]
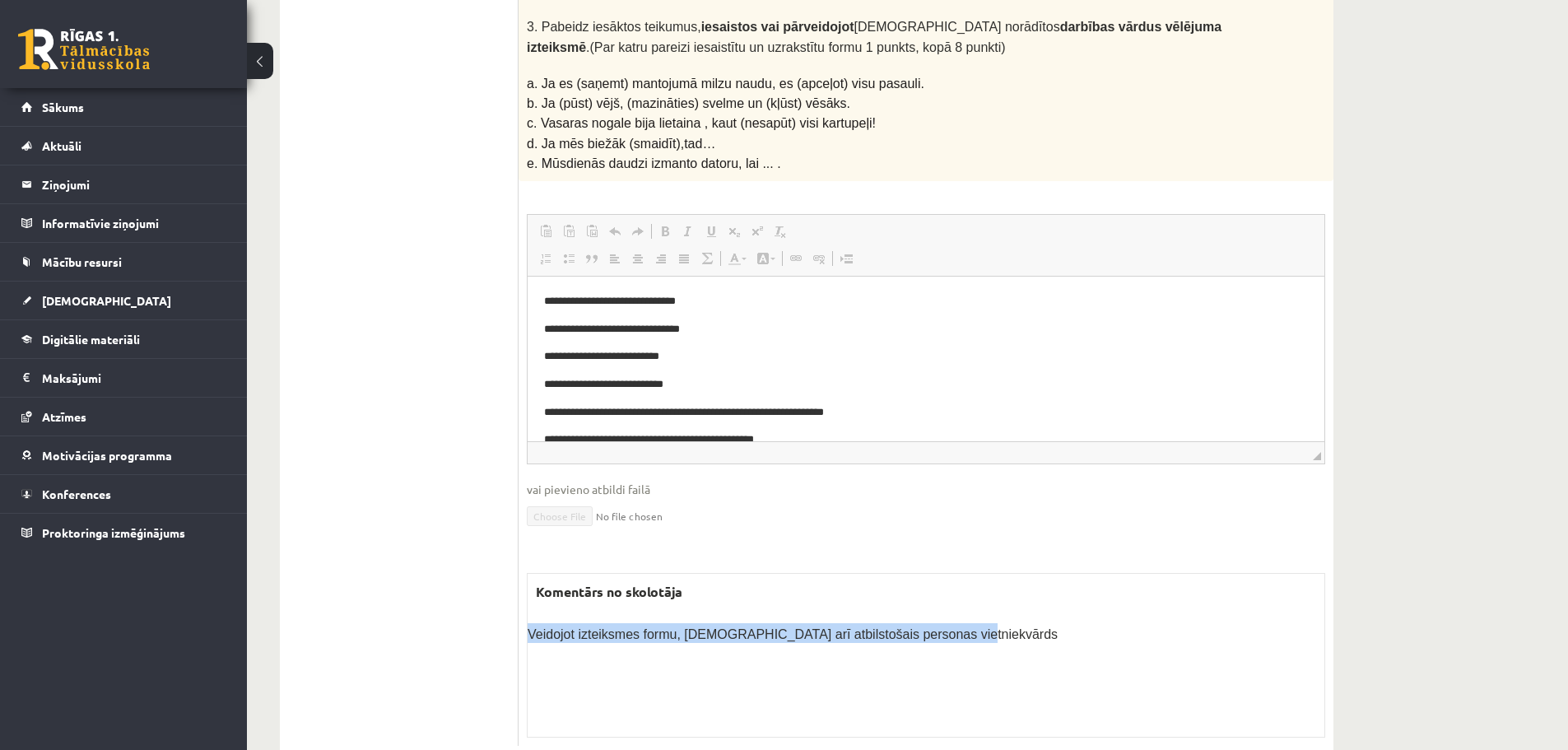
drag, startPoint x: 961, startPoint y: 604, endPoint x: 526, endPoint y: 600, distance: 435.0
click at [526, 600] on div "Komentārs no skolotāja Veidojot izteiksmes formu, jānorāda arī atbilstošais per…" at bounding box center [925, 656] width 798 height 165
click at [638, 641] on div "Komentārs no skolotāja Veidojot izteiksmes formu, jānorāda arī atbilstošais per…" at bounding box center [925, 656] width 798 height 165
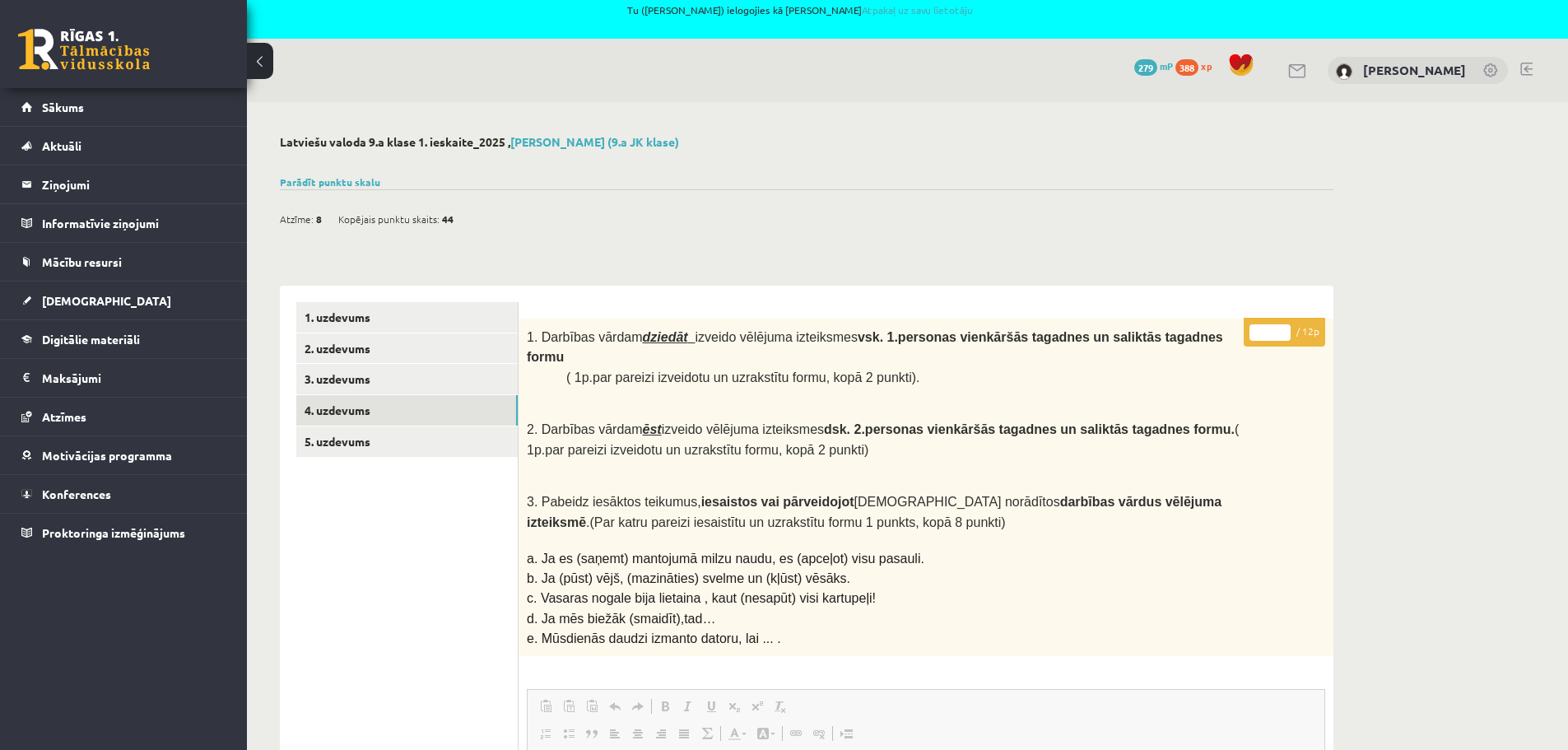
scroll to position [0, 0]
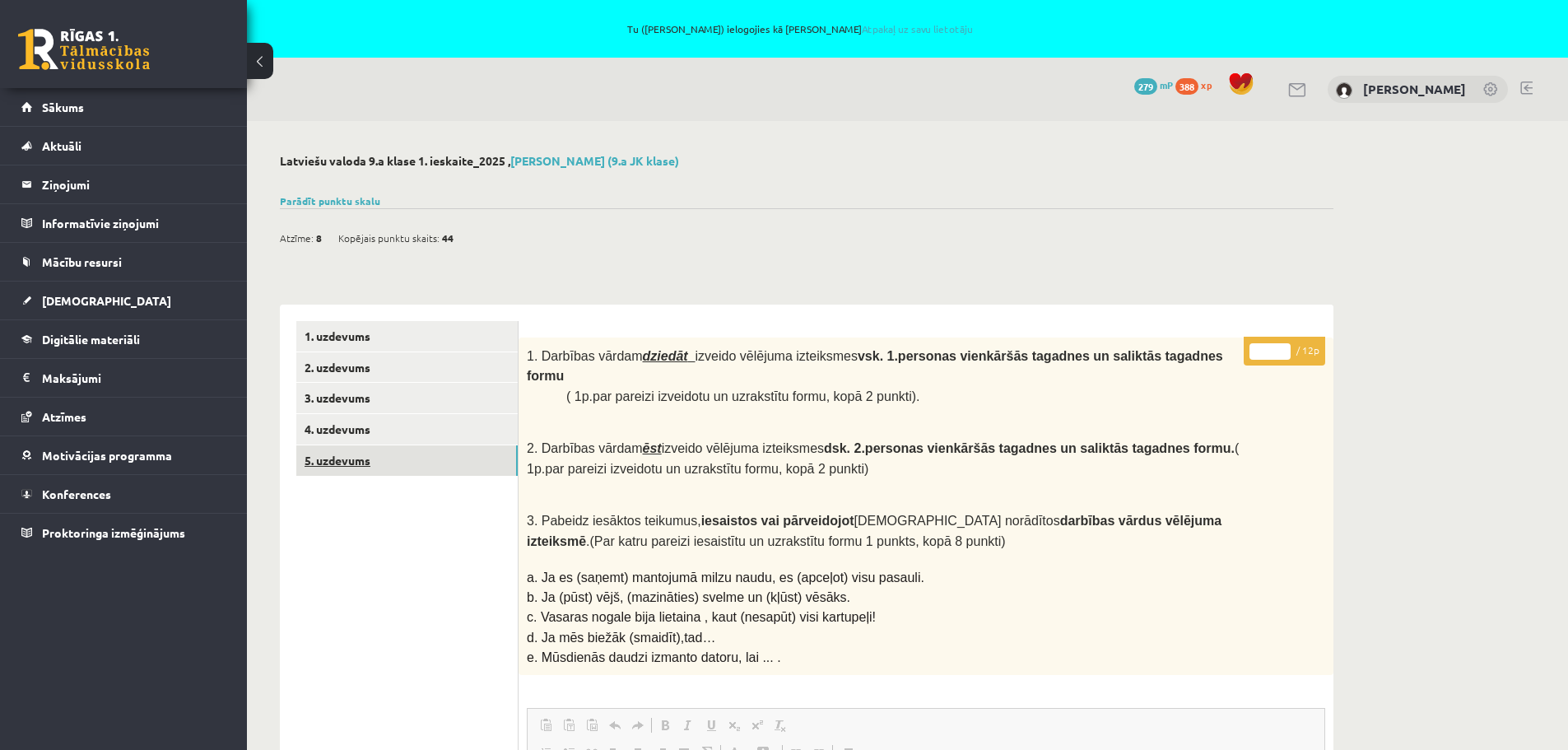
click at [338, 463] on link "5. uzdevums" at bounding box center [407, 461] width 221 height 31
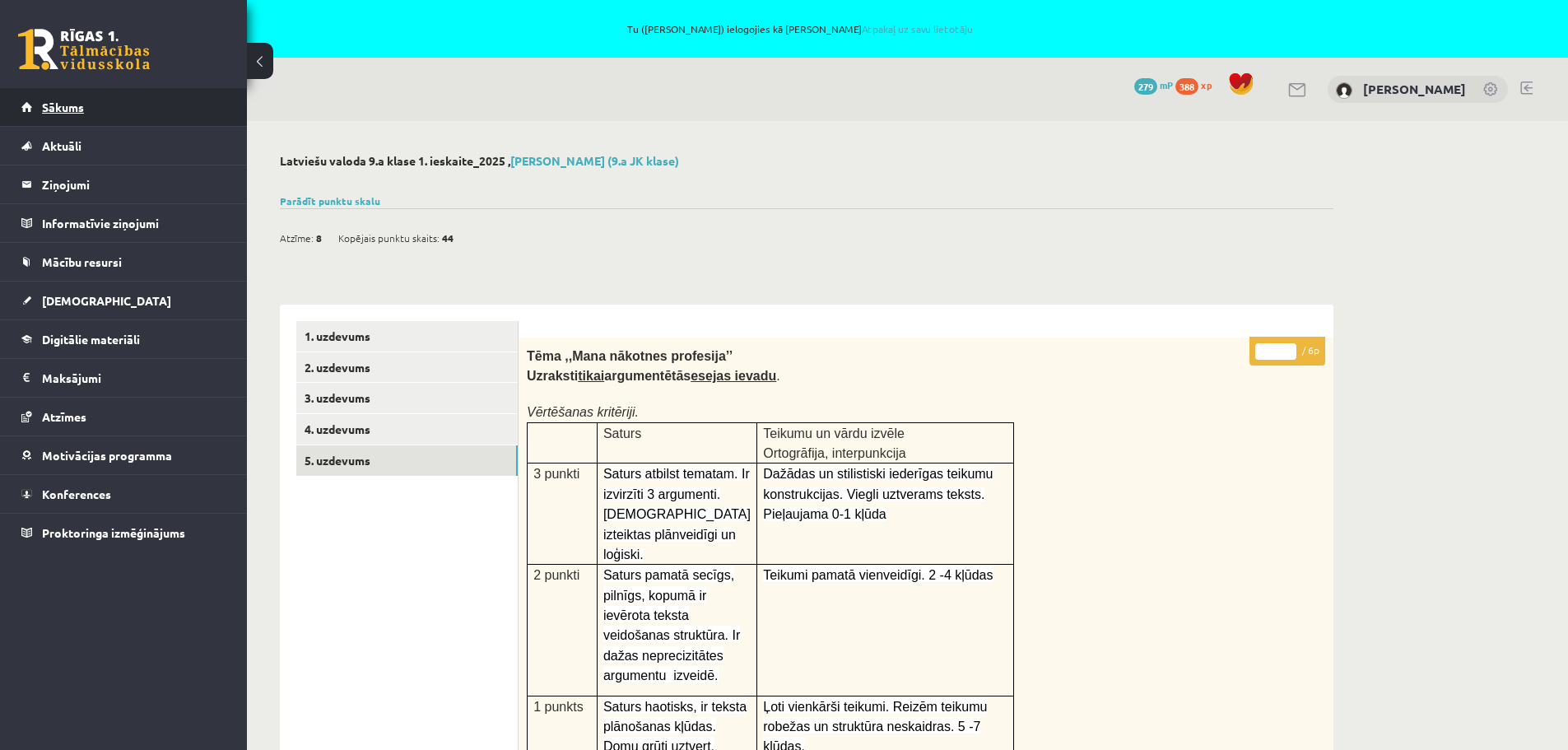
click at [59, 105] on span "Sākums" at bounding box center [63, 107] width 42 height 15
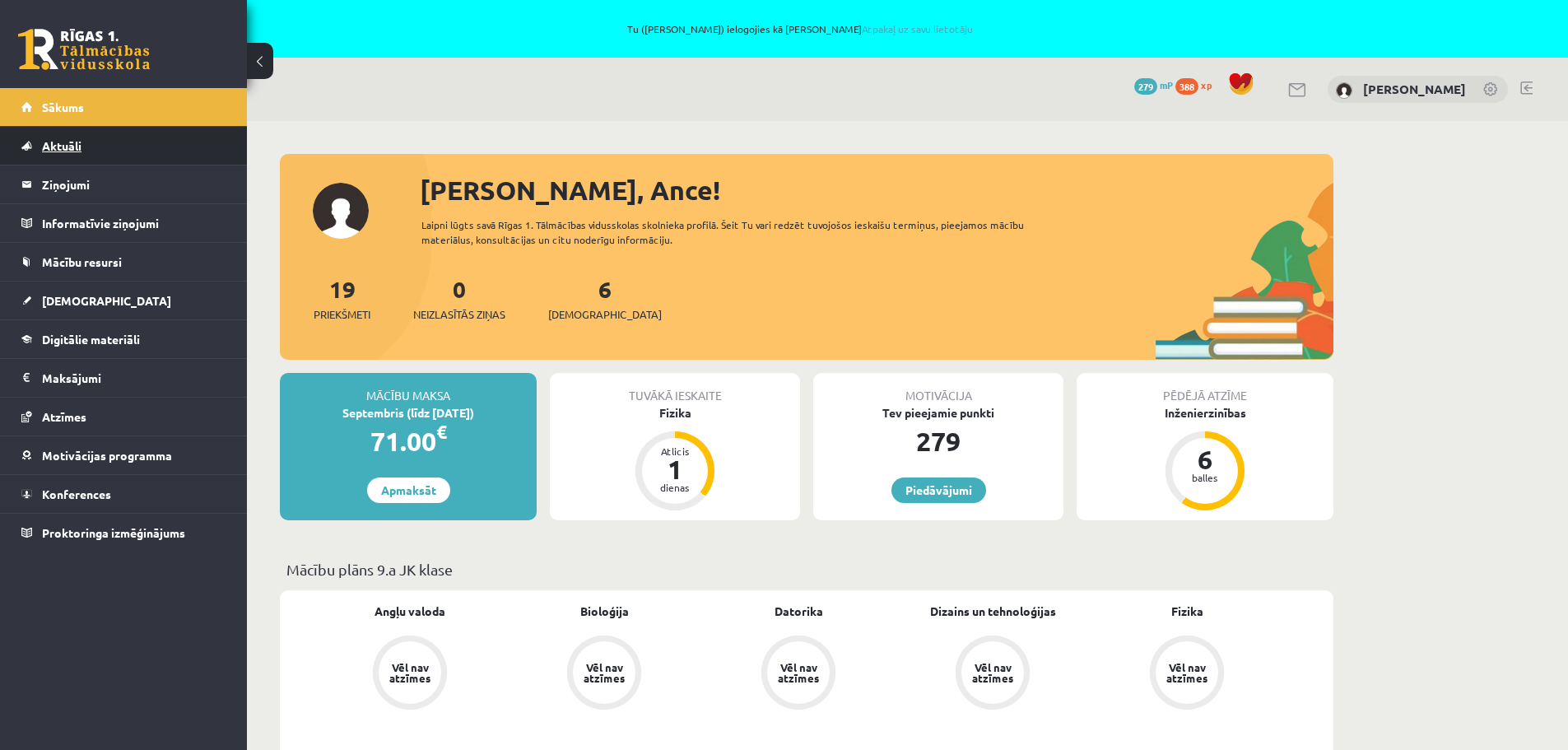
click at [68, 147] on span "Aktuāli" at bounding box center [62, 146] width 40 height 15
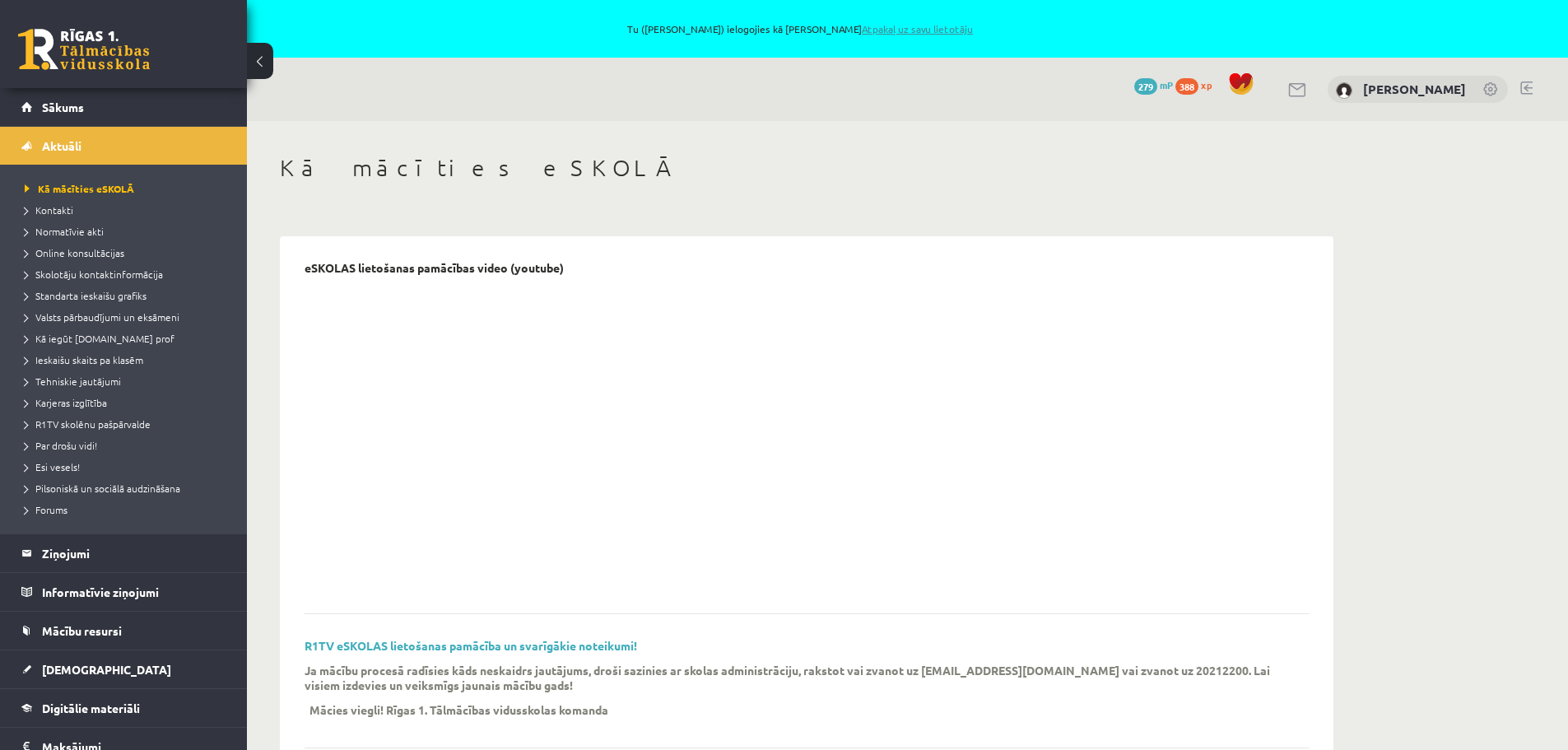
click at [921, 29] on link "Atpakaļ uz savu lietotāju" at bounding box center [917, 28] width 111 height 13
